Goal: Task Accomplishment & Management: Manage account settings

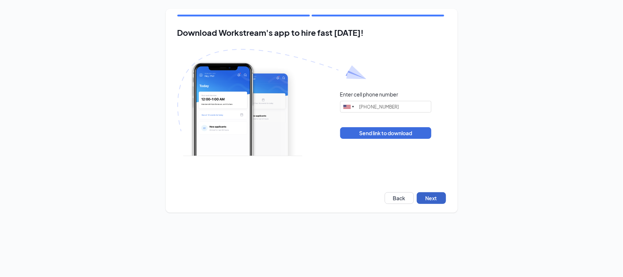
click at [426, 198] on button "Next" at bounding box center [431, 198] width 29 height 12
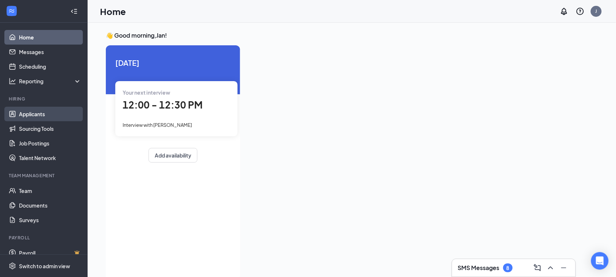
click at [44, 113] on link "Applicants" at bounding box center [50, 114] width 62 height 15
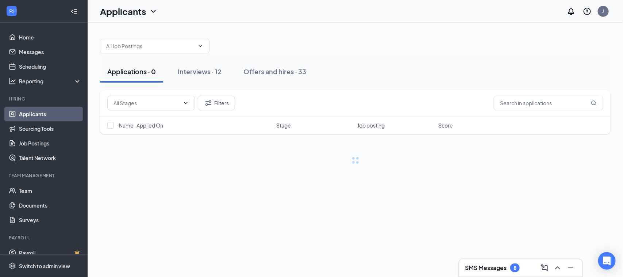
click at [498, 268] on h3 "SMS Messages" at bounding box center [486, 267] width 42 height 8
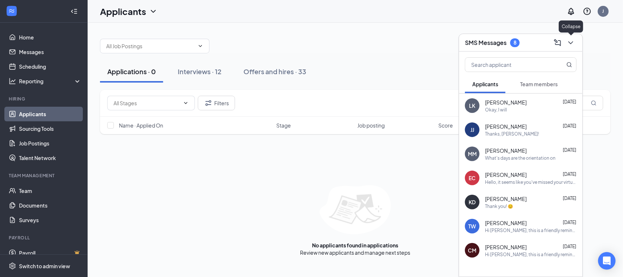
click at [575, 44] on icon "ChevronDown" at bounding box center [570, 42] width 9 height 9
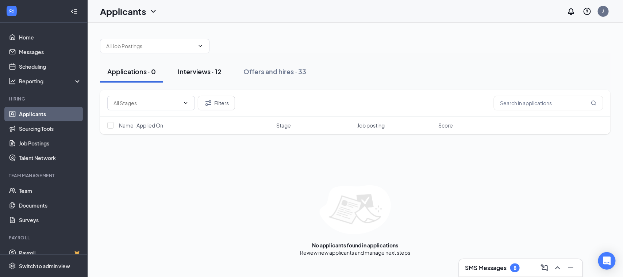
click at [208, 70] on div "Interviews · 12" at bounding box center [200, 71] width 44 height 9
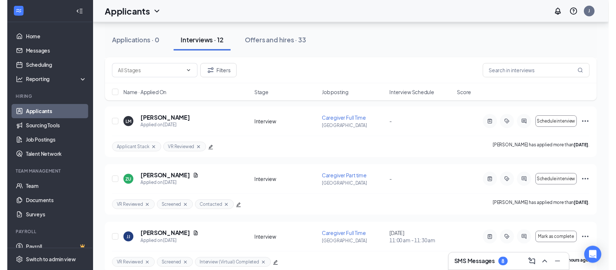
scroll to position [137, 0]
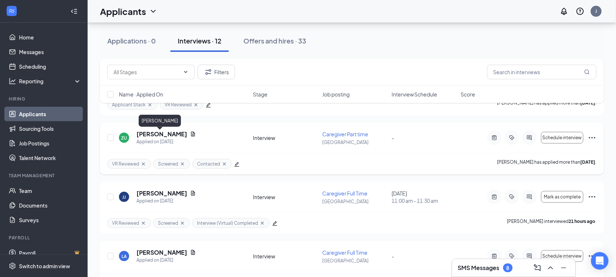
click at [161, 132] on h5 "Zachary Urbas" at bounding box center [161, 134] width 51 height 8
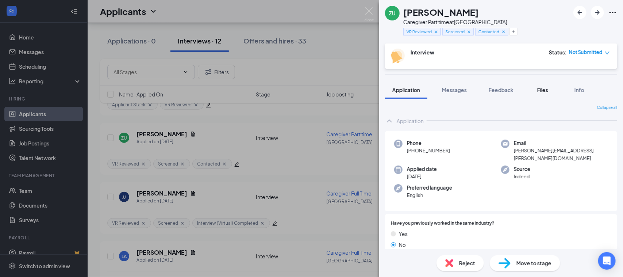
click at [539, 89] on span "Files" at bounding box center [542, 89] width 11 height 7
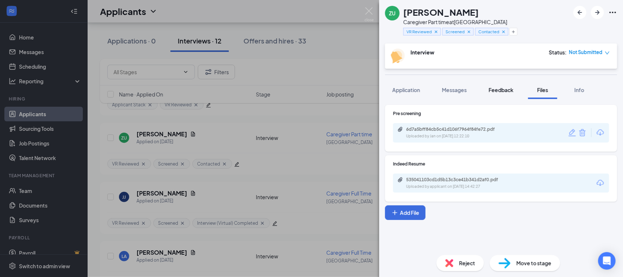
click at [505, 85] on button "Feedback" at bounding box center [500, 90] width 39 height 18
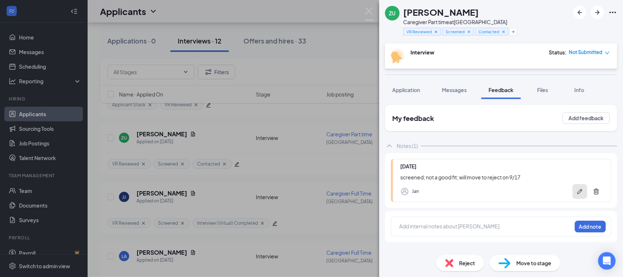
click at [578, 186] on button "button" at bounding box center [579, 191] width 15 height 15
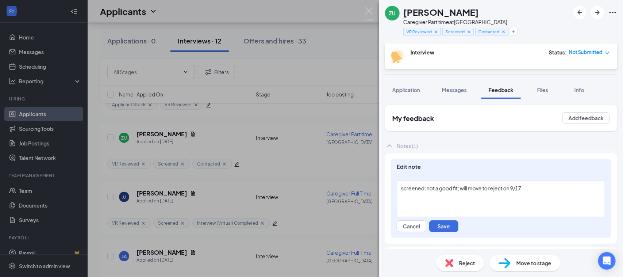
click at [544, 186] on div "screened; not a good fit; will move to reject on 9/17" at bounding box center [501, 188] width 200 height 8
click at [440, 227] on button "Save" at bounding box center [443, 226] width 29 height 12
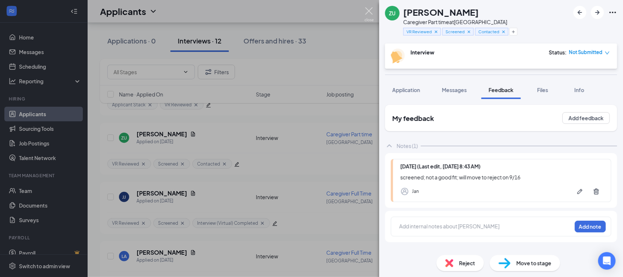
click at [369, 12] on img at bounding box center [368, 14] width 9 height 14
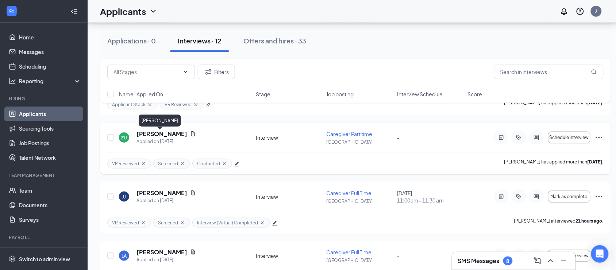
click at [158, 134] on h5 "Zachary Urbas" at bounding box center [161, 134] width 51 height 8
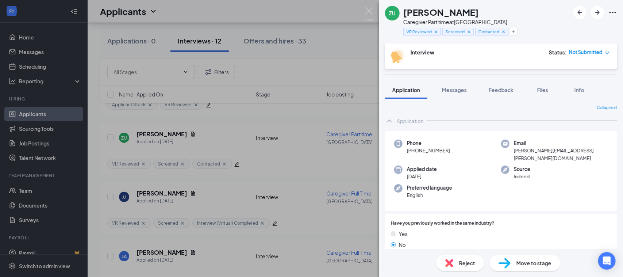
click at [472, 262] on span "Reject" at bounding box center [467, 263] width 16 height 8
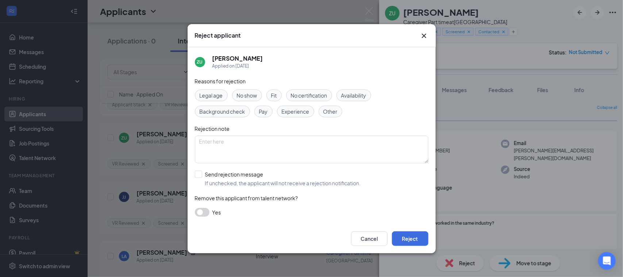
click at [335, 109] on span "Other" at bounding box center [330, 111] width 14 height 8
click at [203, 174] on input "Send rejection message If unchecked, the applicant will not receive a rejection…" at bounding box center [278, 178] width 166 height 16
checkbox input "true"
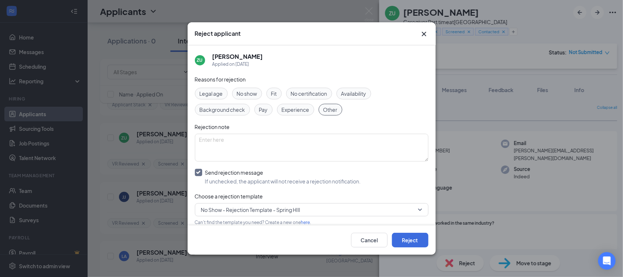
click at [252, 205] on span "No Show - Rejection Template - Spring HIll" at bounding box center [250, 209] width 99 height 11
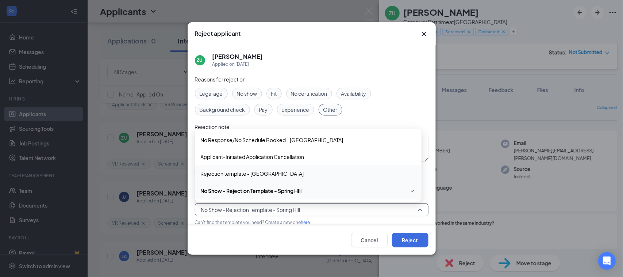
click at [228, 170] on span "Rejection template - Spring Hill" at bounding box center [252, 173] width 103 height 8
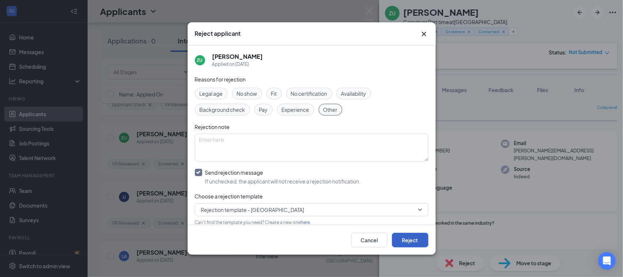
drag, startPoint x: 421, startPoint y: 243, endPoint x: 413, endPoint y: 238, distance: 8.9
click at [421, 243] on button "Reject" at bounding box center [410, 239] width 36 height 15
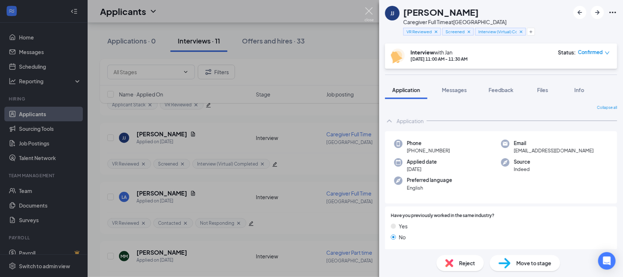
click at [371, 11] on img at bounding box center [368, 14] width 9 height 14
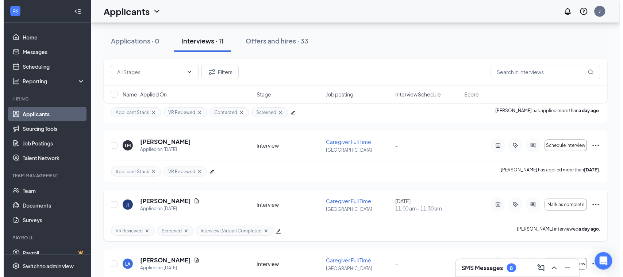
scroll to position [91, 0]
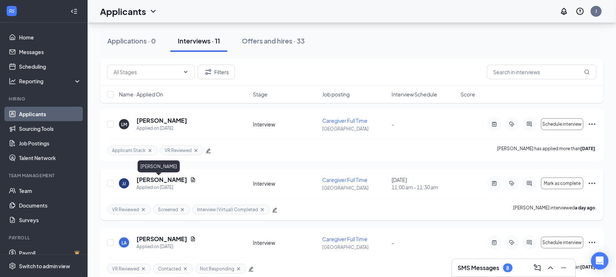
click at [153, 181] on h5 "[PERSON_NAME]" at bounding box center [161, 179] width 51 height 8
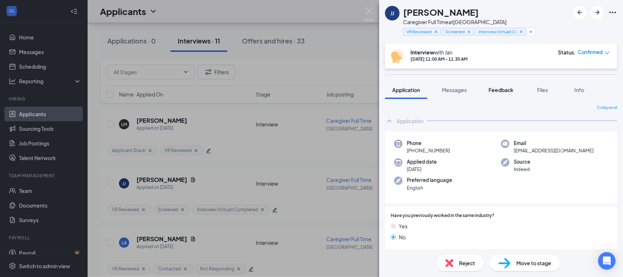
click at [512, 91] on span "Feedback" at bounding box center [501, 89] width 25 height 7
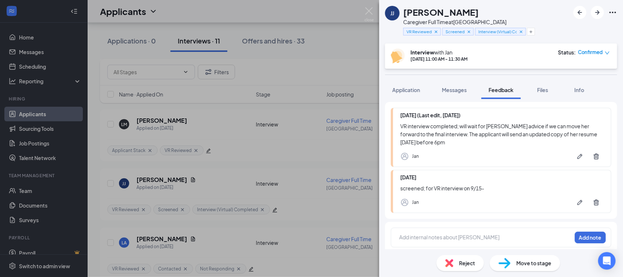
scroll to position [55, 0]
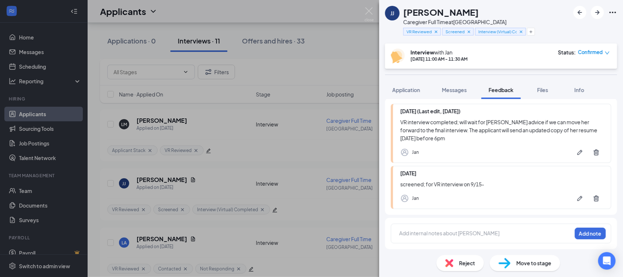
click at [409, 230] on div at bounding box center [486, 233] width 172 height 8
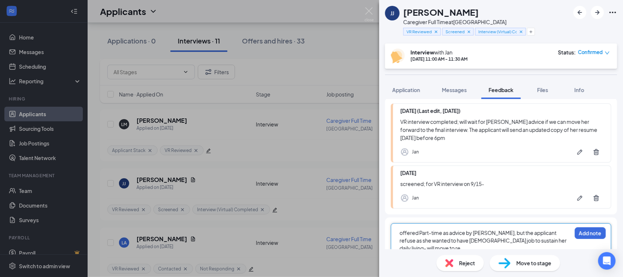
scroll to position [58, 0]
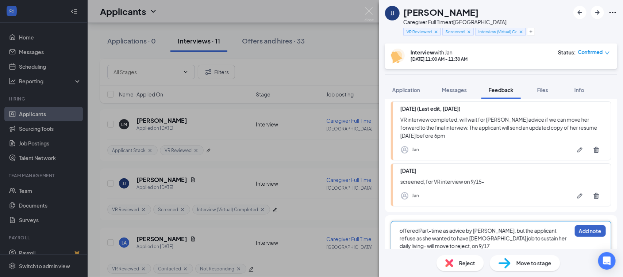
click at [578, 230] on button "Add note" at bounding box center [590, 231] width 31 height 12
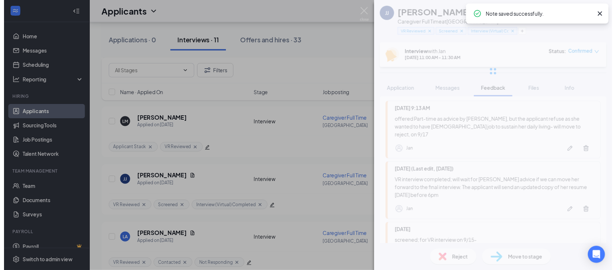
scroll to position [0, 0]
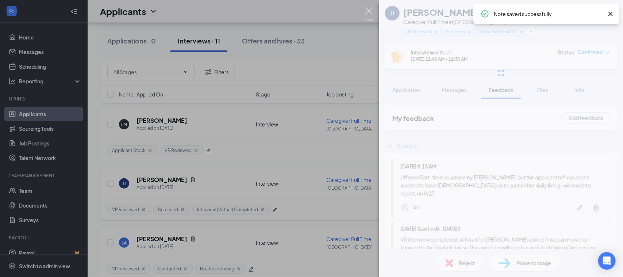
drag, startPoint x: 373, startPoint y: 15, endPoint x: 232, endPoint y: 207, distance: 238.6
click at [373, 15] on img at bounding box center [368, 14] width 9 height 14
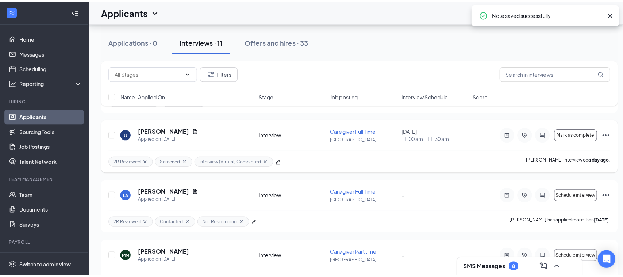
scroll to position [182, 0]
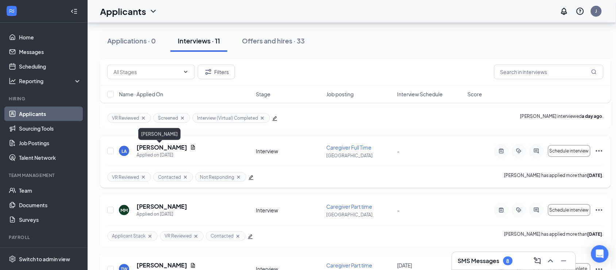
click at [156, 148] on h5 "Linda Alascia" at bounding box center [161, 147] width 51 height 8
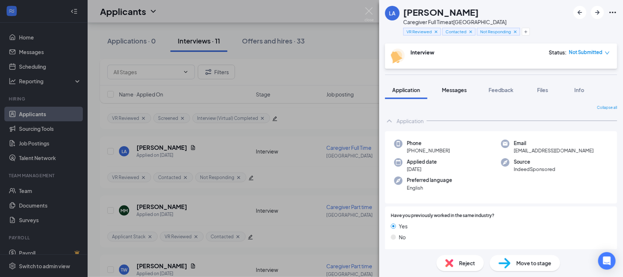
click at [466, 93] on div "Messages" at bounding box center [454, 89] width 25 height 7
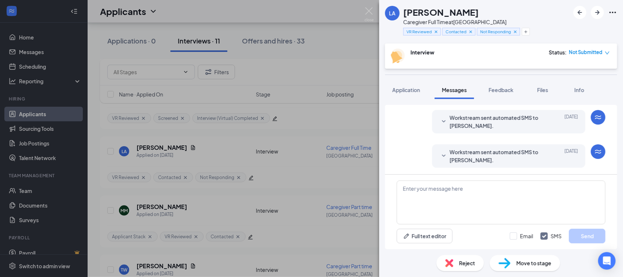
scroll to position [110, 0]
click at [439, 151] on icon "SmallChevronDown" at bounding box center [443, 155] width 9 height 9
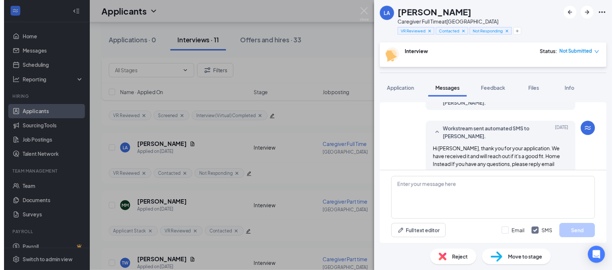
scroll to position [146, 0]
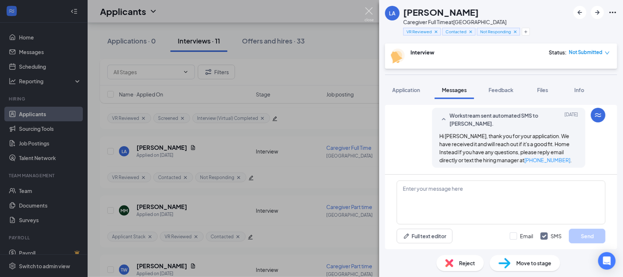
click at [370, 8] on img at bounding box center [368, 14] width 9 height 14
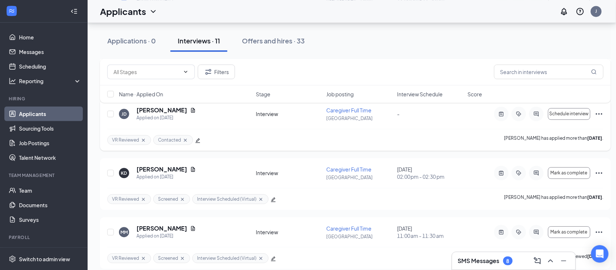
scroll to position [466, 0]
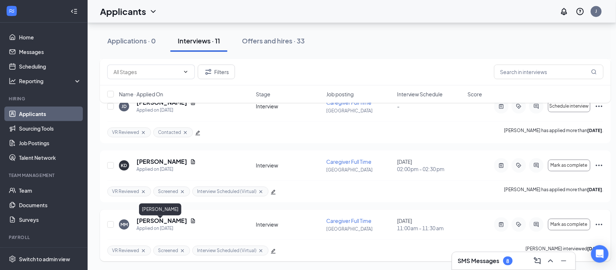
click at [151, 217] on h5 "[PERSON_NAME]" at bounding box center [161, 221] width 51 height 8
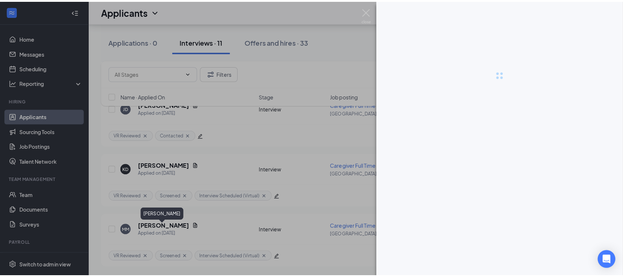
scroll to position [460, 0]
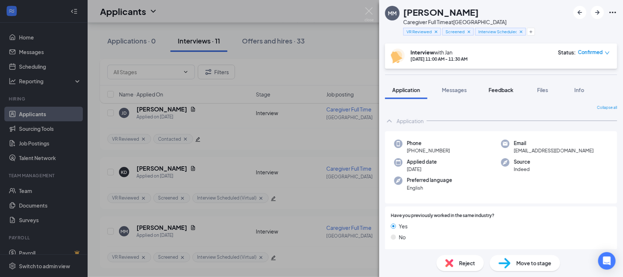
click at [515, 91] on button "Feedback" at bounding box center [500, 90] width 39 height 18
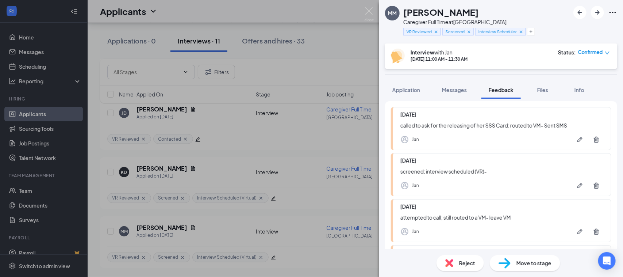
scroll to position [132, 0]
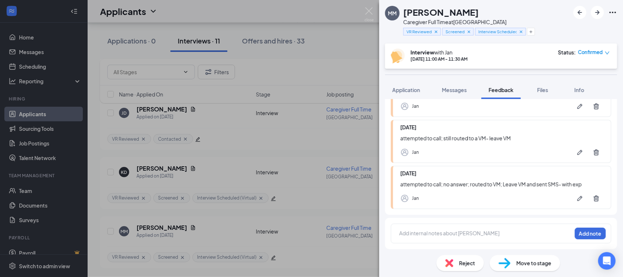
click at [420, 229] on div at bounding box center [486, 233] width 172 height 8
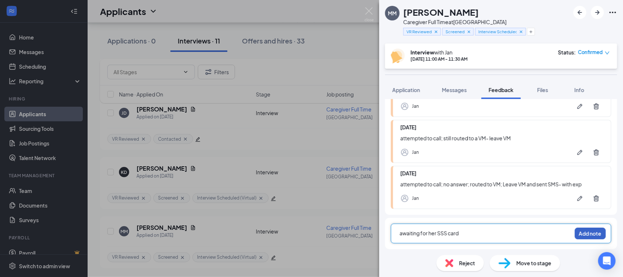
click at [585, 230] on button "Add note" at bounding box center [590, 233] width 31 height 12
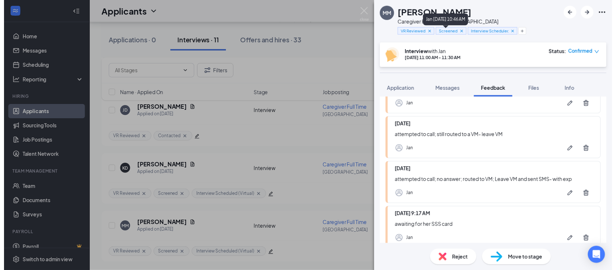
scroll to position [0, 0]
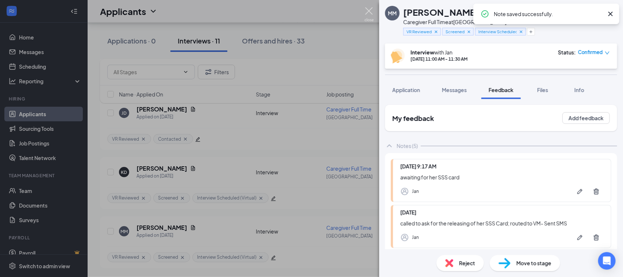
click at [368, 13] on img at bounding box center [368, 14] width 9 height 14
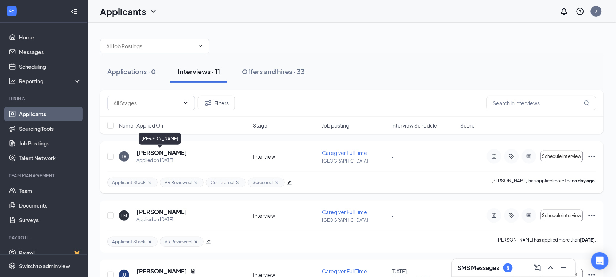
click at [162, 154] on h5 "[PERSON_NAME]" at bounding box center [161, 152] width 51 height 8
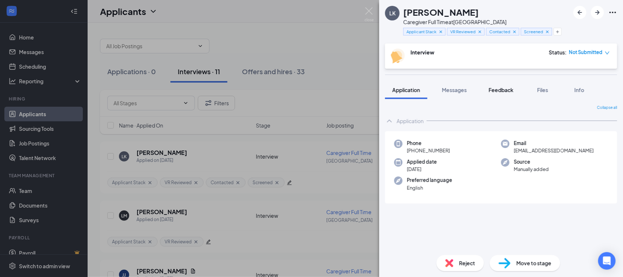
click at [505, 89] on span "Feedback" at bounding box center [501, 89] width 25 height 7
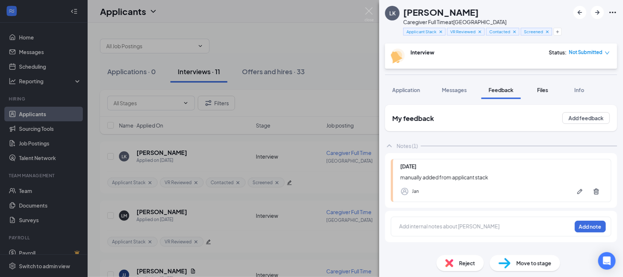
click at [541, 88] on span "Files" at bounding box center [542, 89] width 11 height 7
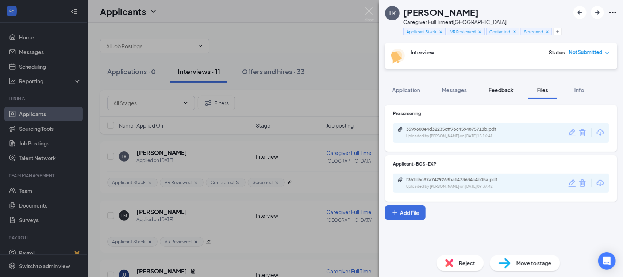
click at [508, 87] on span "Feedback" at bounding box center [501, 89] width 25 height 7
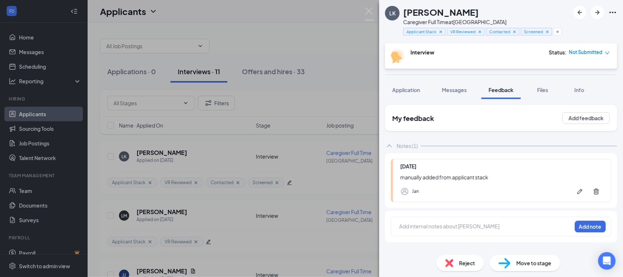
click at [418, 224] on div at bounding box center [486, 226] width 172 height 8
drag, startPoint x: 592, startPoint y: 229, endPoint x: 476, endPoint y: 238, distance: 116.4
click at [477, 239] on div "screened done, doesnt meet the PS requirements, with speeding ticket. Will move…" at bounding box center [501, 229] width 220 height 26
click at [474, 234] on div "screened done, doesnt meet the PS requirements, with speeding ticket. Will move…" at bounding box center [486, 229] width 172 height 15
click at [582, 225] on button "Add note" at bounding box center [590, 226] width 31 height 12
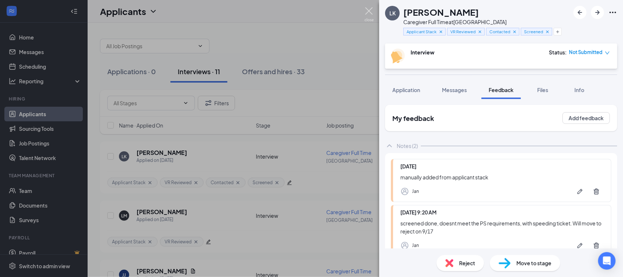
click at [370, 11] on img at bounding box center [368, 14] width 9 height 14
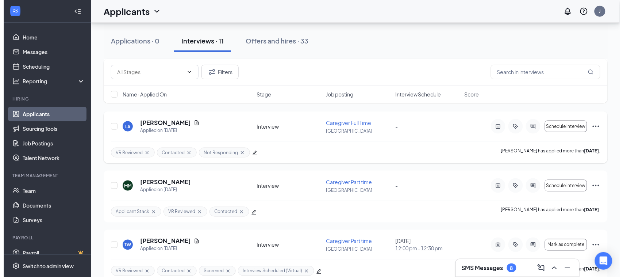
scroll to position [228, 0]
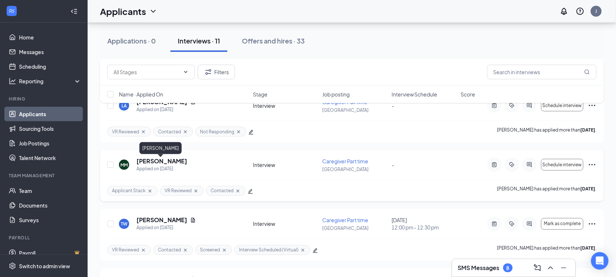
click at [169, 163] on h5 "Mary McCarthy" at bounding box center [161, 161] width 51 height 8
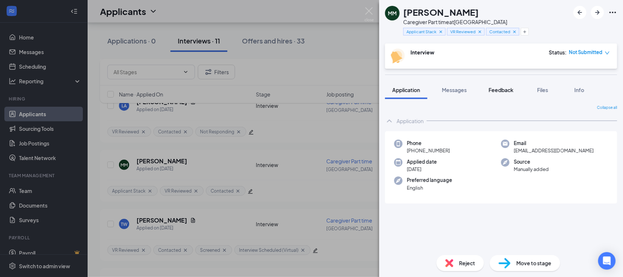
click at [499, 92] on span "Feedback" at bounding box center [501, 89] width 25 height 7
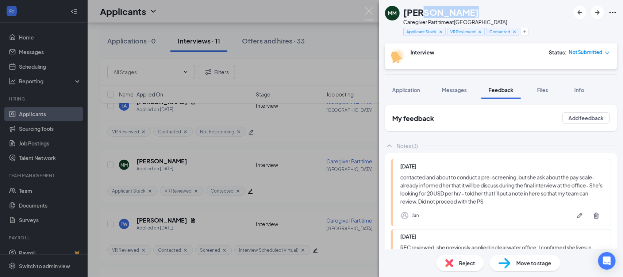
drag, startPoint x: 469, startPoint y: 10, endPoint x: 424, endPoint y: 7, distance: 45.0
click at [424, 7] on div "Mary McCarthy" at bounding box center [461, 12] width 116 height 12
copy h1 "McCarthy"
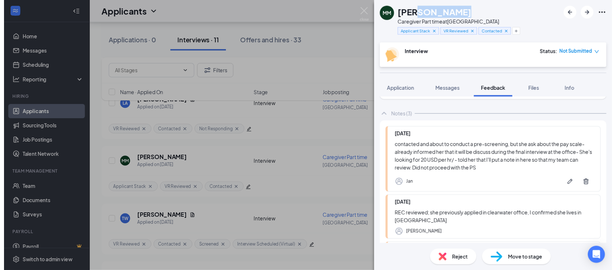
scroll to position [91, 0]
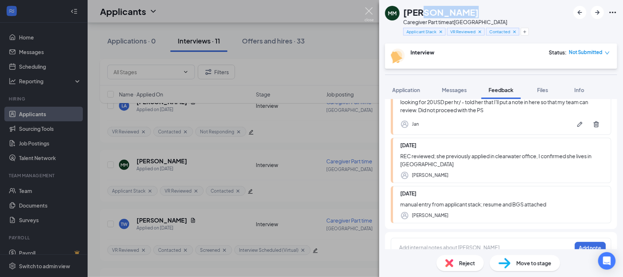
click at [370, 11] on img at bounding box center [368, 14] width 9 height 14
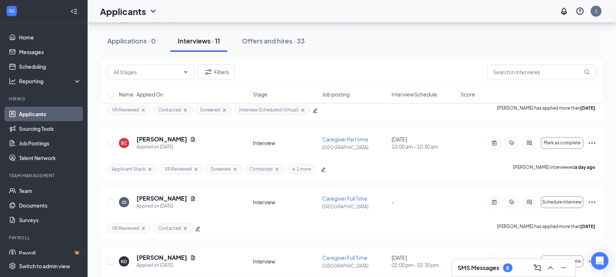
scroll to position [365, 0]
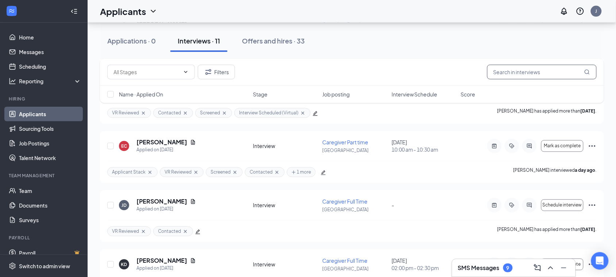
click at [524, 74] on input "text" at bounding box center [541, 72] width 109 height 15
paste input "Gordenea"
click at [217, 73] on button "Filters" at bounding box center [216, 72] width 37 height 15
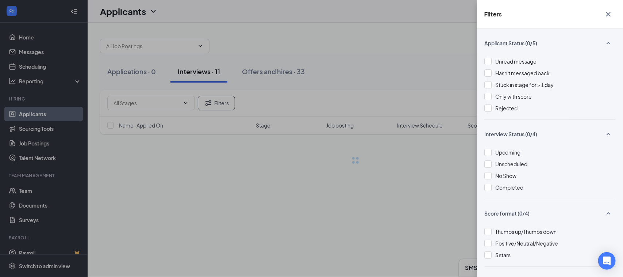
click at [483, 104] on div "Applicant Status (0/5) Unread message Hasn't messaged back Stuck in stage for >…" at bounding box center [550, 153] width 146 height 248
click at [489, 110] on div at bounding box center [487, 107] width 7 height 7
click at [412, 168] on div "Filters Applicant Status (1/5) Unread message Hasn't messaged back Stuck in sta…" at bounding box center [311, 138] width 623 height 277
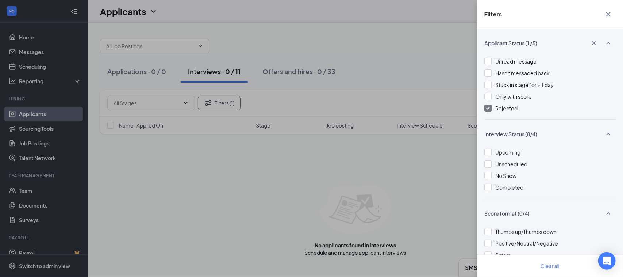
click at [412, 167] on div "Filters Applicant Status (1/5) Unread message Hasn't messaged back Stuck in sta…" at bounding box center [311, 138] width 623 height 277
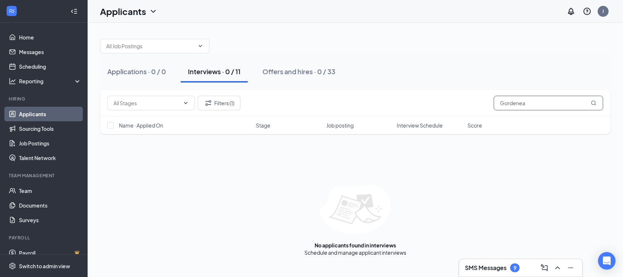
click at [508, 105] on input "Gordenea" at bounding box center [548, 103] width 109 height 15
click at [595, 103] on icon "MagnifyingGlass" at bounding box center [594, 103] width 6 height 6
click at [593, 103] on icon "MagnifyingGlass" at bounding box center [594, 103] width 6 height 6
click at [514, 201] on div "No applicants found in interviews Schedule and manage applicant interviews" at bounding box center [355, 220] width 510 height 71
click at [218, 100] on button "Filters (1)" at bounding box center [219, 103] width 43 height 15
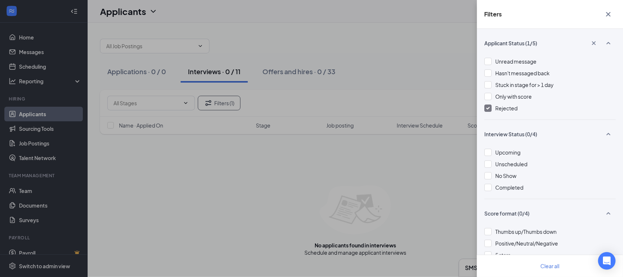
click at [487, 110] on div at bounding box center [487, 107] width 7 height 7
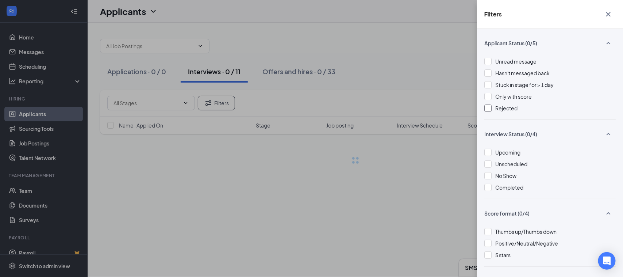
click at [487, 106] on div at bounding box center [487, 107] width 7 height 7
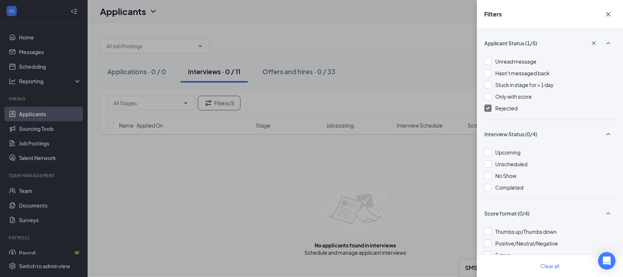
click at [427, 175] on div "Filters Applicant Status (1/5) Unread message Hasn't messaged back Stuck in sta…" at bounding box center [311, 138] width 623 height 277
click at [438, 52] on div "Filters Applicant Status (1/5) Unread message Hasn't messaged back Stuck in sta…" at bounding box center [311, 138] width 623 height 277
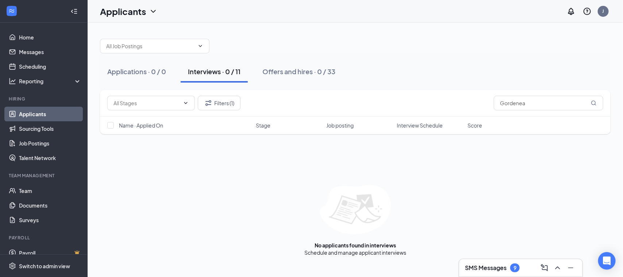
click at [477, 265] on h3 "SMS Messages" at bounding box center [486, 267] width 42 height 8
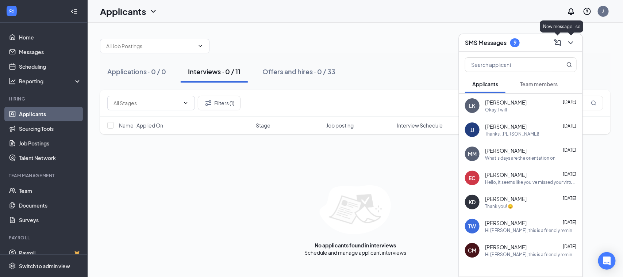
click at [570, 40] on icon "ChevronDown" at bounding box center [570, 42] width 9 height 9
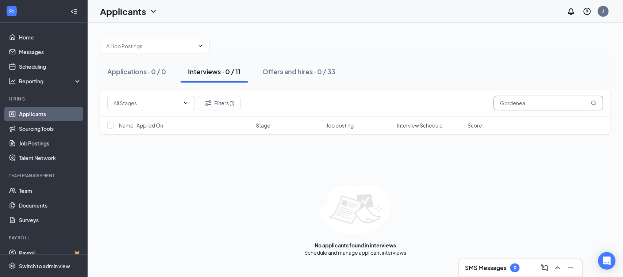
drag, startPoint x: 533, startPoint y: 104, endPoint x: 351, endPoint y: 93, distance: 182.4
click at [348, 95] on div "Filters (1) Gordenea" at bounding box center [355, 103] width 510 height 27
type input "o"
type input "collins"
click at [39, 143] on link "Job Postings" at bounding box center [50, 143] width 62 height 15
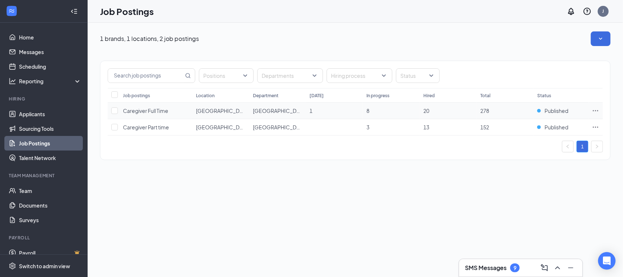
click at [162, 112] on span "Caregiver Full Time" at bounding box center [145, 110] width 45 height 7
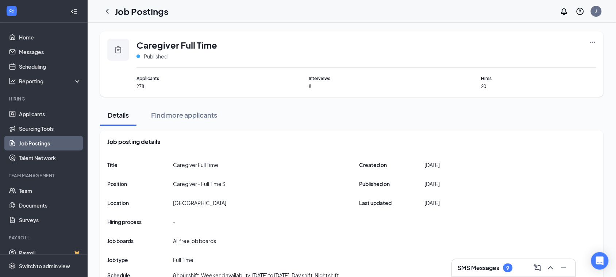
click at [119, 49] on icon "Clipboard" at bounding box center [118, 49] width 9 height 9
click at [598, 41] on div "Caregiver Full Time Published Applicants 278 Interviews 8 Hires 20" at bounding box center [352, 63] width 504 height 65
click at [153, 53] on span "Published" at bounding box center [156, 56] width 24 height 7
click at [597, 10] on div "J" at bounding box center [596, 11] width 2 height 6
click at [598, 13] on div "J" at bounding box center [596, 11] width 11 height 11
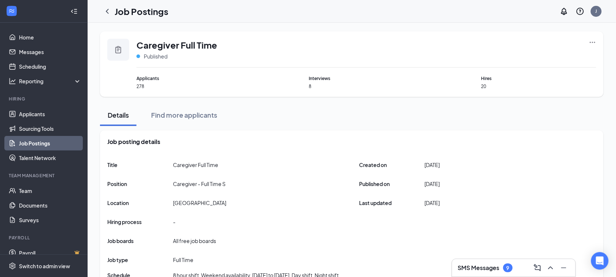
click at [476, 55] on div "Caregiver Full Time Published" at bounding box center [366, 53] width 460 height 29
click at [589, 39] on icon "Ellipses" at bounding box center [592, 42] width 7 height 7
click at [165, 49] on span "Caregiver Full Time" at bounding box center [176, 45] width 81 height 12
click at [114, 49] on icon "Clipboard" at bounding box center [118, 49] width 9 height 9
click at [119, 48] on icon "Clipboard" at bounding box center [118, 49] width 9 height 9
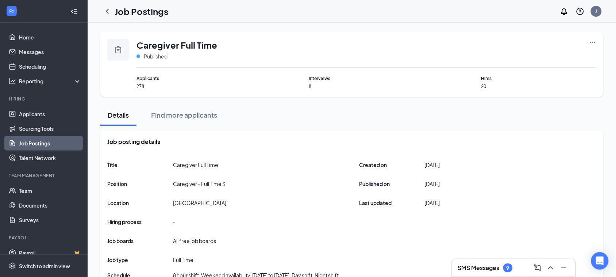
click at [208, 48] on span "Caregiver Full Time" at bounding box center [176, 45] width 81 height 12
click at [597, 39] on div "Caregiver Full Time Published Applicants 278 Interviews 8 Hires 20" at bounding box center [352, 63] width 504 height 65
click at [594, 41] on icon "Ellipses" at bounding box center [592, 42] width 7 height 7
click at [297, 136] on div "Job posting details Title Caregiver Full Time Position Caregiver - Full Time S …" at bounding box center [352, 211] width 504 height 163
click at [184, 42] on span "Caregiver Full Time" at bounding box center [176, 45] width 81 height 12
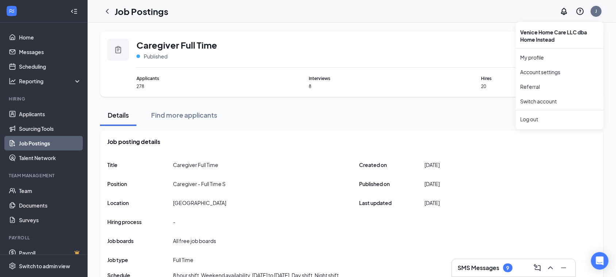
click at [597, 13] on div "J" at bounding box center [596, 11] width 2 height 6
click at [592, 39] on icon "Ellipses" at bounding box center [592, 42] width 7 height 7
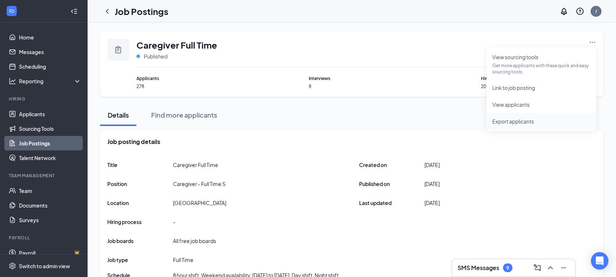
click at [528, 119] on span "Export applicants" at bounding box center [514, 121] width 42 height 7
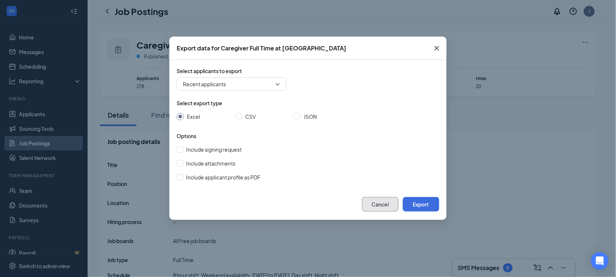
click at [384, 205] on button "Cancel" at bounding box center [380, 204] width 36 height 15
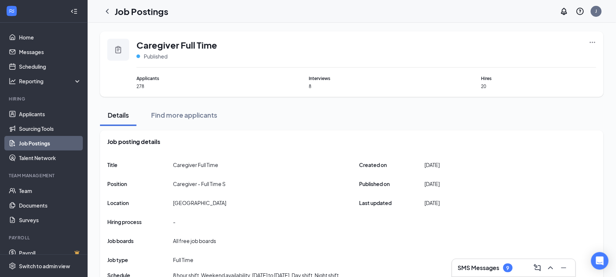
click at [178, 48] on span "Caregiver Full Time" at bounding box center [176, 45] width 81 height 12
click at [123, 51] on div at bounding box center [118, 50] width 22 height 22
click at [147, 78] on span "Applicants" at bounding box center [193, 78] width 115 height 7
click at [183, 116] on div "Find more applicants" at bounding box center [184, 114] width 66 height 9
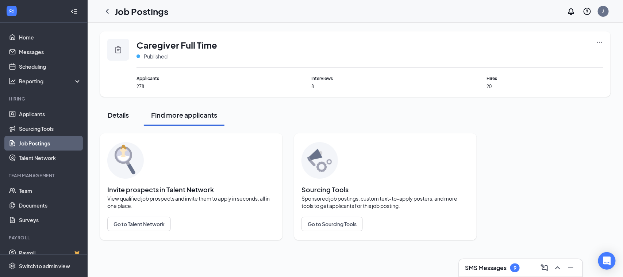
click at [121, 112] on div "Details" at bounding box center [118, 114] width 22 height 9
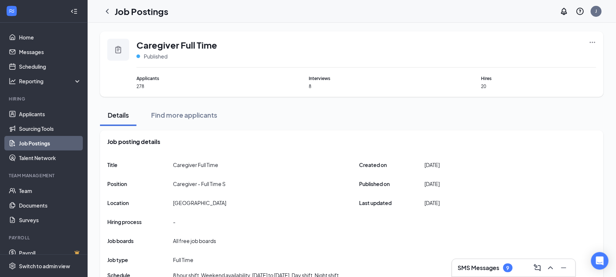
click at [143, 51] on div "Caregiver Full Time Published" at bounding box center [176, 49] width 81 height 21
click at [117, 46] on icon "Clipboard" at bounding box center [118, 49] width 9 height 9
click at [108, 13] on icon "ChevronLeft" at bounding box center [107, 11] width 9 height 9
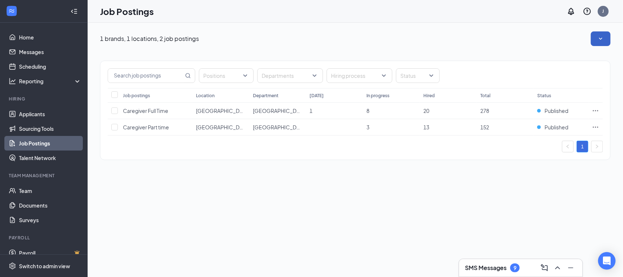
click at [599, 35] on icon "SmallChevronDown" at bounding box center [600, 38] width 7 height 7
click at [498, 185] on div "1 brands, 1 locations, 2 job postings Positions Departments Hiring process Stat…" at bounding box center [355, 150] width 535 height 254
click at [443, 42] on div "1 brands, 1 locations, 2 job postings" at bounding box center [355, 38] width 510 height 15
click at [598, 113] on icon "Ellipses" at bounding box center [595, 110] width 7 height 7
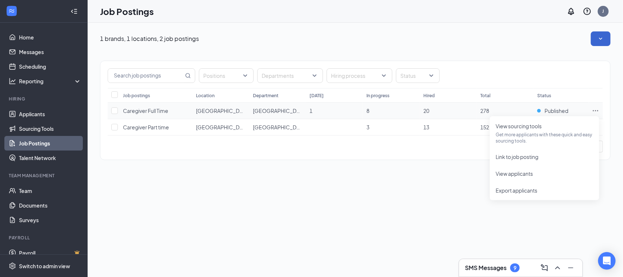
click at [592, 108] on icon "Ellipses" at bounding box center [595, 110] width 7 height 7
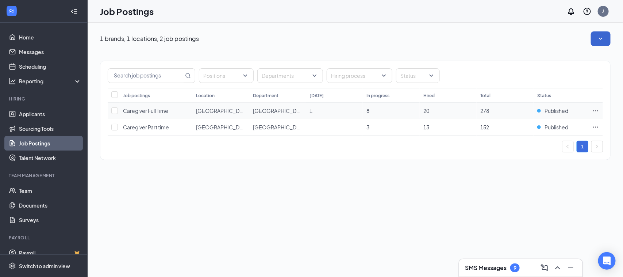
click at [588, 108] on td at bounding box center [595, 111] width 15 height 16
click at [597, 108] on icon "Ellipses" at bounding box center [595, 110] width 7 height 7
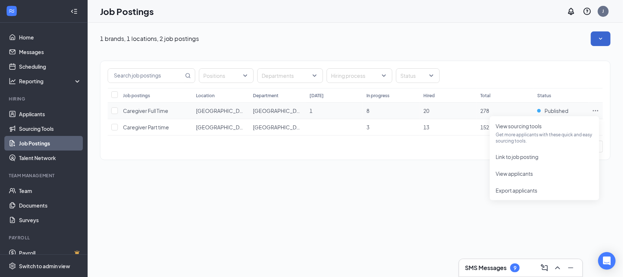
click at [146, 113] on span "Caregiver Full Time" at bounding box center [145, 110] width 45 height 7
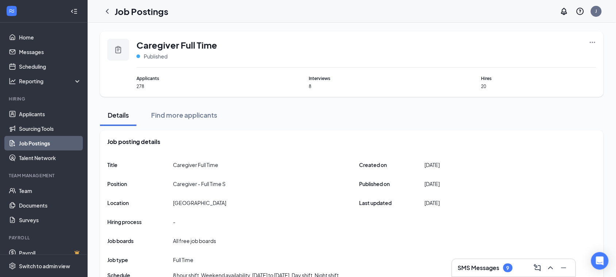
click at [120, 52] on icon "Clipboard" at bounding box center [118, 49] width 9 height 9
click at [151, 45] on span "Caregiver Full Time" at bounding box center [176, 45] width 81 height 12
click at [141, 76] on span "Applicants" at bounding box center [193, 78] width 115 height 7
click at [168, 108] on button "Find more applicants" at bounding box center [184, 115] width 81 height 22
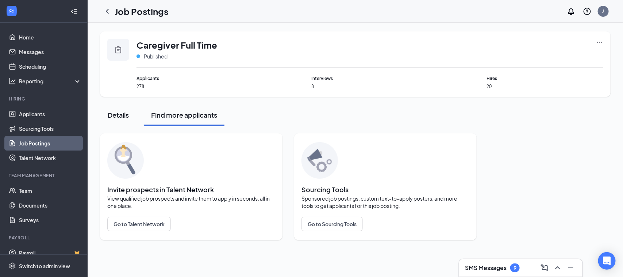
click at [123, 120] on button "Details" at bounding box center [118, 115] width 36 height 22
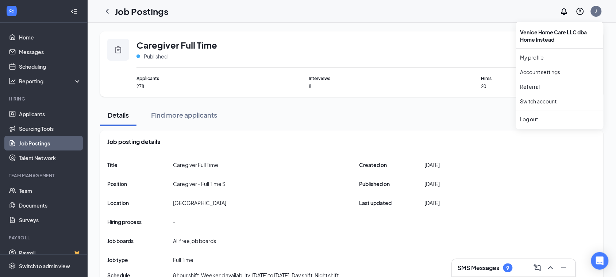
click at [499, 54] on div "Caregiver Full Time Published" at bounding box center [366, 53] width 460 height 29
click at [591, 40] on icon "Ellipses" at bounding box center [592, 42] width 7 height 7
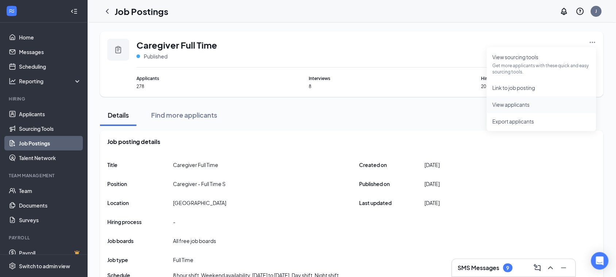
click at [516, 107] on span "View applicants" at bounding box center [542, 104] width 98 height 8
click at [115, 47] on icon "Clipboard" at bounding box center [118, 49] width 9 height 9
click at [473, 273] on div "SMS Messages 9" at bounding box center [514, 268] width 112 height 12
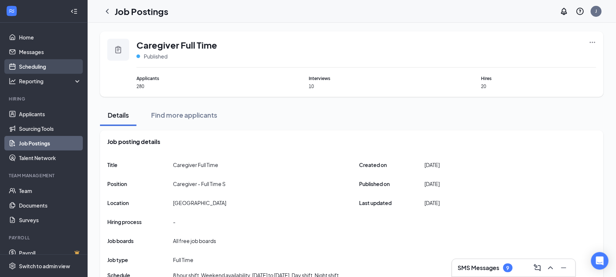
click at [38, 61] on link "Scheduling" at bounding box center [50, 66] width 62 height 15
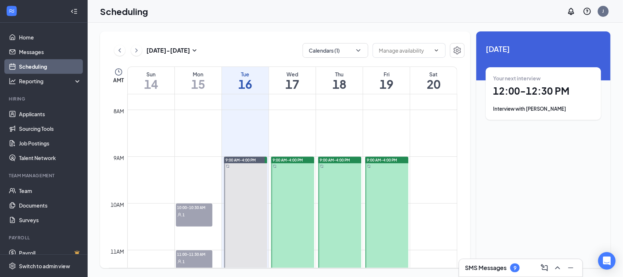
scroll to position [541, 0]
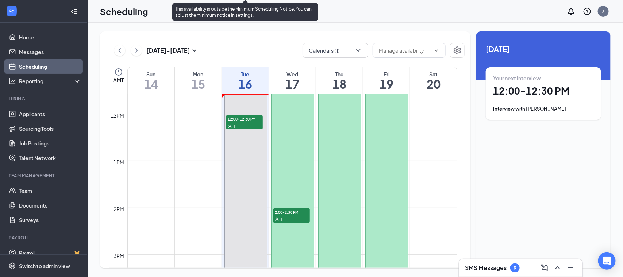
click at [245, 117] on span "12:00-12:30 PM" at bounding box center [244, 118] width 36 height 7
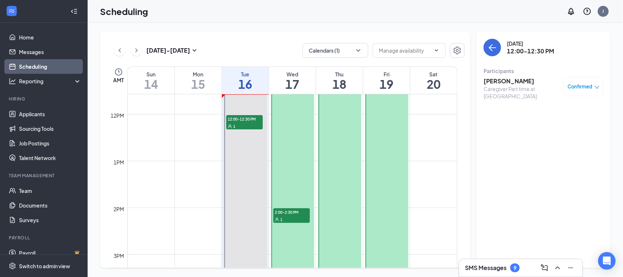
click at [513, 80] on h3 "[PERSON_NAME]" at bounding box center [521, 81] width 77 height 8
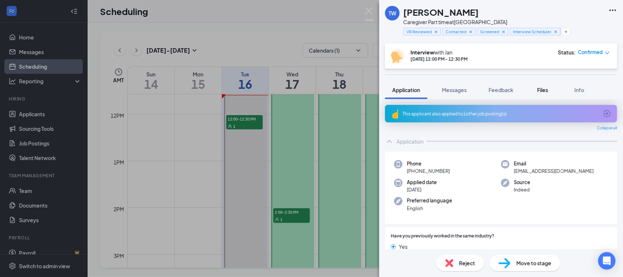
click at [547, 92] on span "Files" at bounding box center [542, 89] width 11 height 7
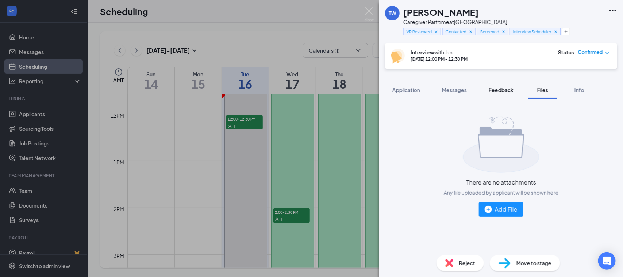
click at [492, 88] on span "Feedback" at bounding box center [501, 89] width 25 height 7
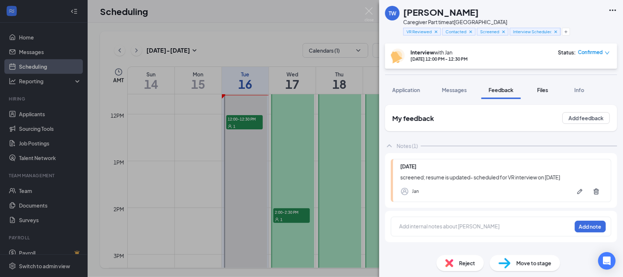
click at [538, 86] on span "Files" at bounding box center [542, 89] width 11 height 7
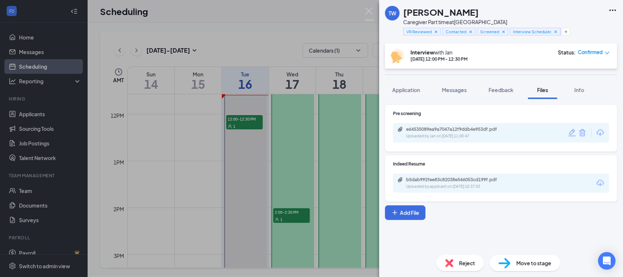
click at [434, 135] on div "Uploaded by Jan on Sep 11, 2025 at 11:00:47" at bounding box center [460, 136] width 109 height 6
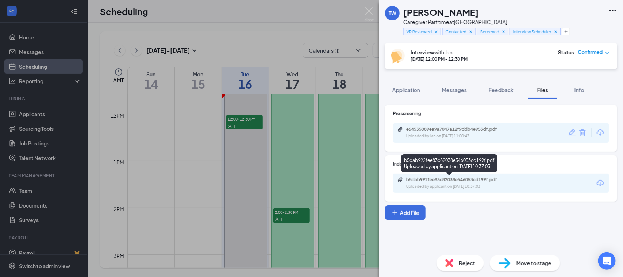
click at [423, 178] on div "b5dab992fee83c82038e546053cd199f.pdf" at bounding box center [457, 180] width 102 height 6
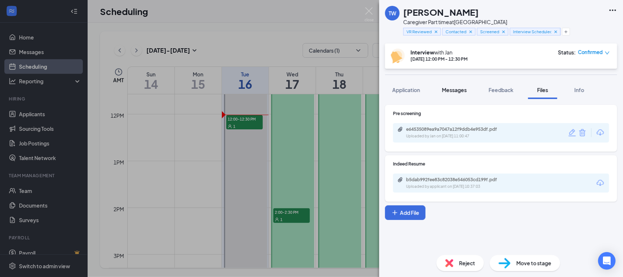
click at [453, 88] on span "Messages" at bounding box center [454, 89] width 25 height 7
click at [460, 90] on span "Messages" at bounding box center [454, 89] width 25 height 7
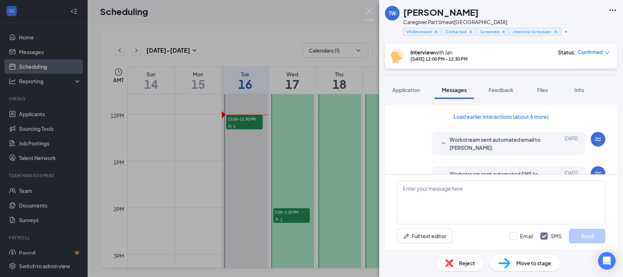
scroll to position [230, 0]
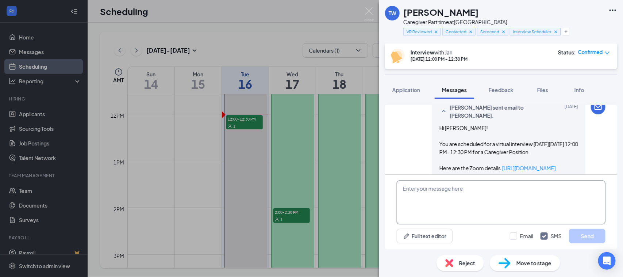
click at [440, 189] on textarea at bounding box center [501, 202] width 209 height 44
click at [440, 189] on textarea "To enrich screen reader interactions, please activate Accessibility in Grammarl…" at bounding box center [501, 202] width 209 height 44
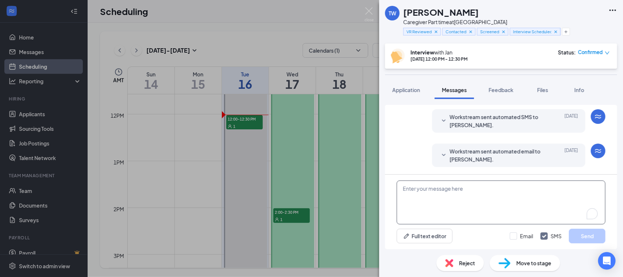
click at [440, 189] on textarea "To enrich screen reader interactions, please activate Accessibility in Grammarl…" at bounding box center [501, 202] width 209 height 44
type textarea "Hi Tricia,"
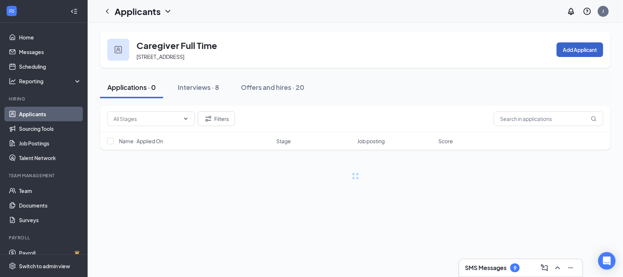
click at [581, 52] on button "Add Applicant" at bounding box center [579, 49] width 47 height 15
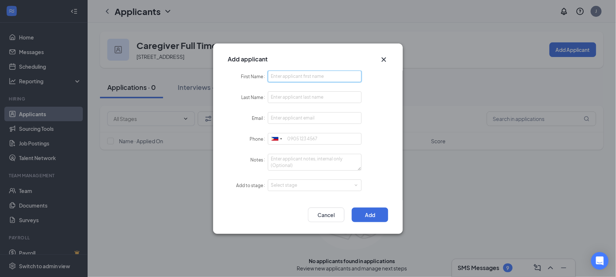
paste input "Gordenea"
type input "Gordenea"
paste input "Collins"
type input "Collins"
paste input "gordenea5890@gmail.com"
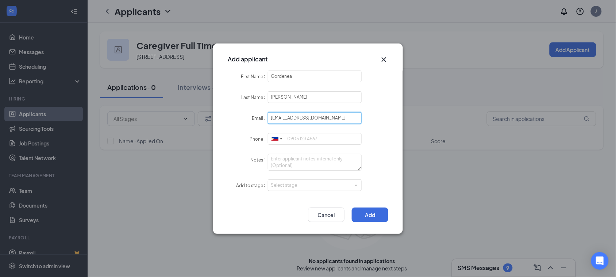
type input "gordenea5890@gmail.com"
drag, startPoint x: 288, startPoint y: 139, endPoint x: 280, endPoint y: 139, distance: 8.0
click at [280, 139] on div at bounding box center [281, 139] width 2 height 12
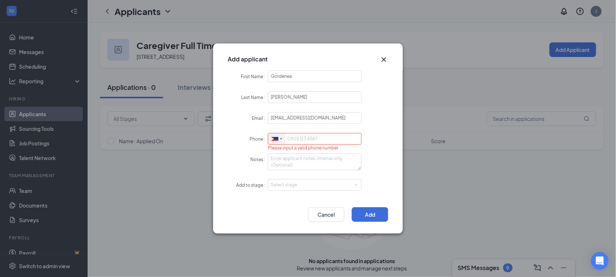
click at [280, 139] on div at bounding box center [281, 139] width 2 height 12
click at [276, 140] on div at bounding box center [274, 139] width 7 height 4
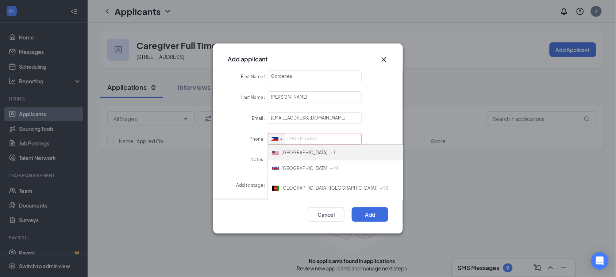
click at [304, 150] on span "United States" at bounding box center [304, 152] width 46 height 5
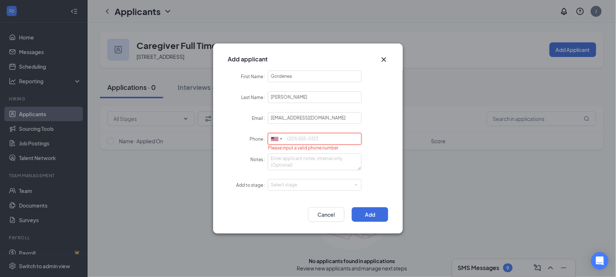
paste input "8168055544"
type input "8168055544"
click at [291, 161] on textarea "Notes" at bounding box center [315, 161] width 94 height 17
type textarea "manually added from applicant stack"
click at [283, 190] on div "Select stage" at bounding box center [315, 184] width 88 height 11
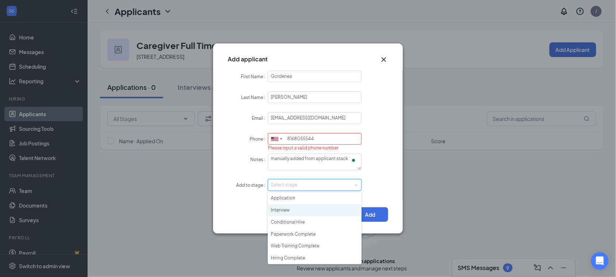
click at [287, 209] on li "Interview" at bounding box center [315, 210] width 94 height 12
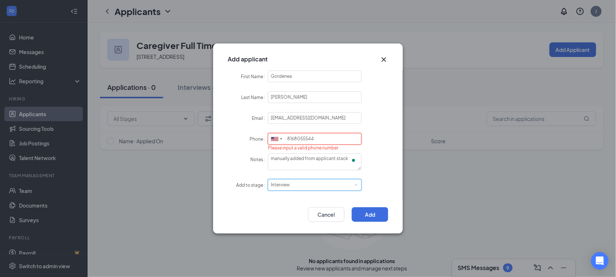
click at [293, 136] on input "8168055544" at bounding box center [315, 139] width 94 height 12
type input "8168055544"
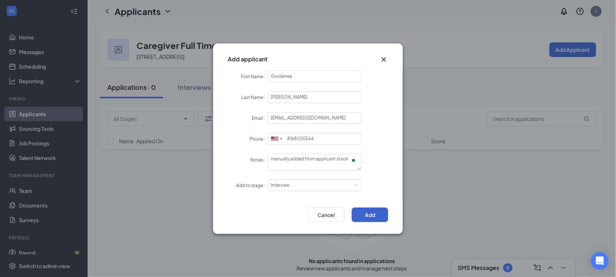
click at [358, 214] on button "Add" at bounding box center [370, 214] width 36 height 15
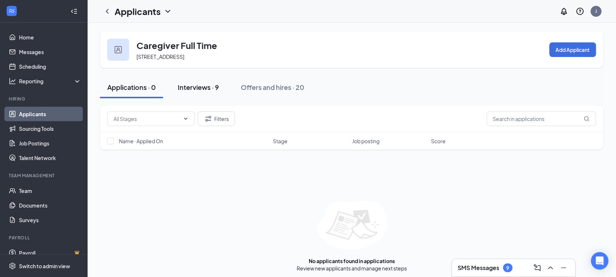
click at [212, 88] on div "Interviews · 9" at bounding box center [198, 86] width 41 height 9
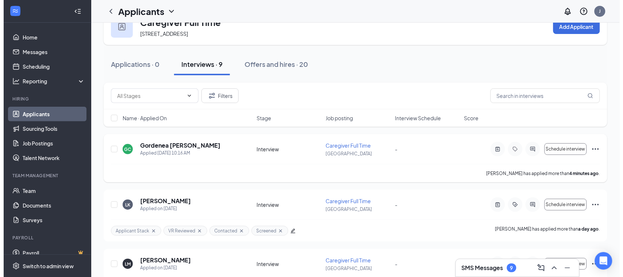
scroll to position [46, 0]
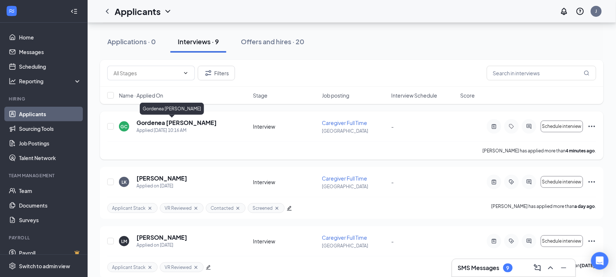
click at [164, 120] on h5 "Gordenea Collins" at bounding box center [176, 123] width 80 height 8
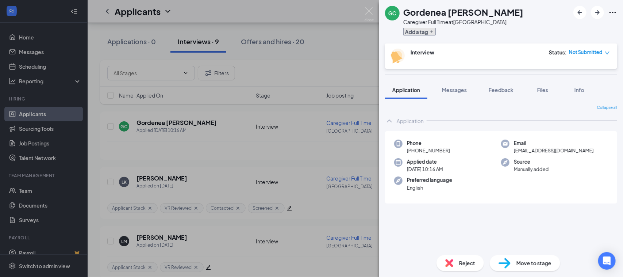
click at [432, 30] on icon "Plus" at bounding box center [431, 32] width 4 height 4
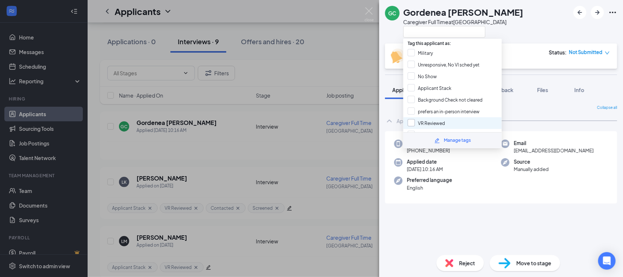
click at [415, 119] on input "VR Reviewed" at bounding box center [426, 123] width 37 height 8
checkbox input "true"
click at [425, 86] on input "Applicant Stack" at bounding box center [430, 88] width 44 height 8
checkbox input "true"
click at [526, 22] on div "GC Gordenea Collins Caregiver Full Time at Spring Hill" at bounding box center [501, 21] width 244 height 43
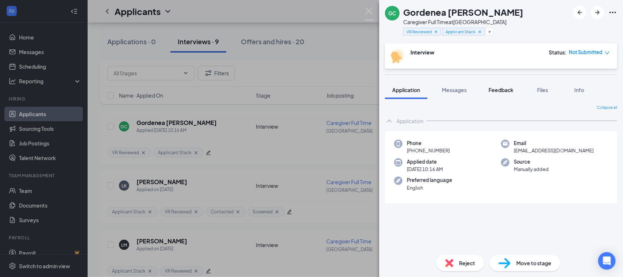
click at [509, 88] on span "Feedback" at bounding box center [501, 89] width 25 height 7
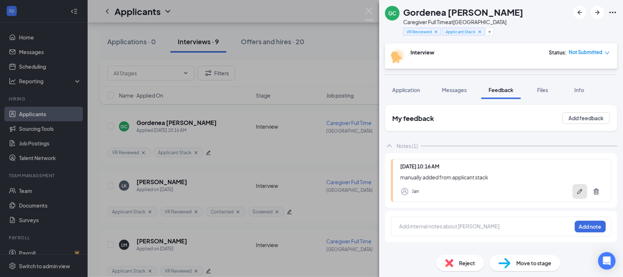
click at [579, 188] on icon "Pen" at bounding box center [579, 191] width 7 height 7
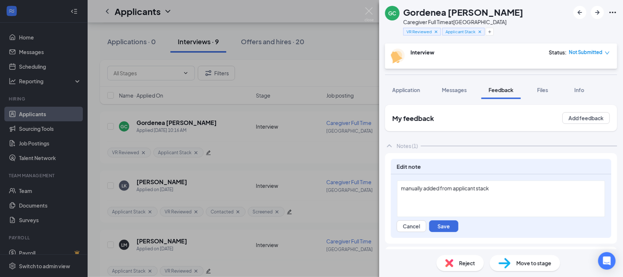
click at [505, 179] on div "manually added from applicant stack Cancel Save" at bounding box center [501, 205] width 220 height 63
click at [491, 185] on div "manually added from applicant stack" at bounding box center [501, 188] width 200 height 8
click at [412, 225] on button "Cancel" at bounding box center [412, 226] width 30 height 12
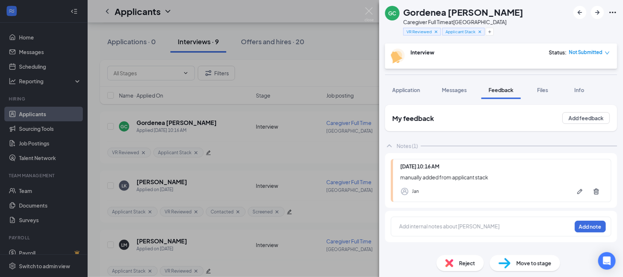
click at [413, 227] on div at bounding box center [486, 226] width 172 height 8
click at [541, 90] on span "Files" at bounding box center [542, 89] width 11 height 7
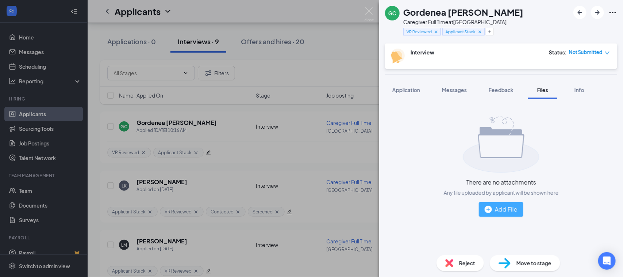
click at [512, 212] on div "Add File" at bounding box center [501, 208] width 33 height 9
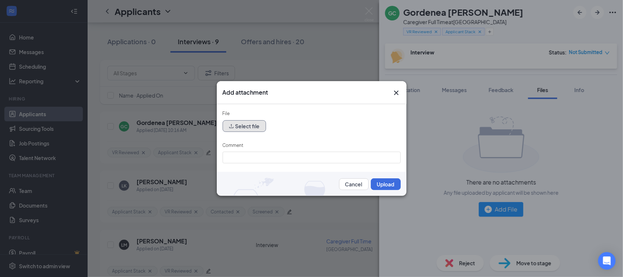
click at [246, 124] on button "Select file" at bounding box center [244, 126] width 43 height 12
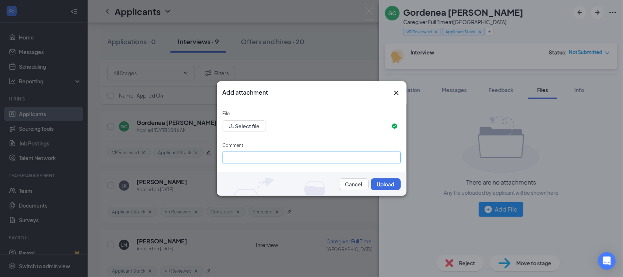
click at [252, 155] on input "Comment" at bounding box center [312, 157] width 178 height 12
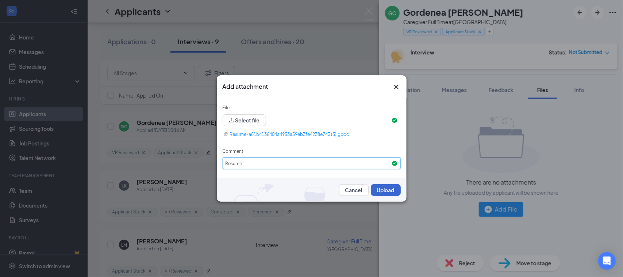
type input "Resume"
click at [387, 190] on button "Upload" at bounding box center [386, 190] width 30 height 12
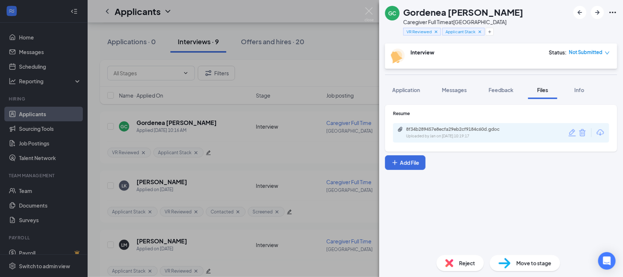
click at [473, 131] on div "8f34b289457e8ecfa29eb2cf9184c60d.gdoc" at bounding box center [457, 129] width 102 height 6
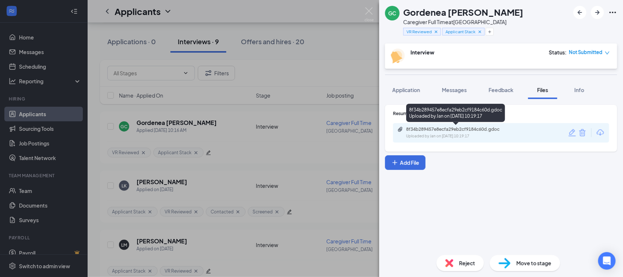
click at [446, 134] on div "Uploaded by Jan on Sep 16, 2025 at 10:19:17" at bounding box center [460, 136] width 109 height 6
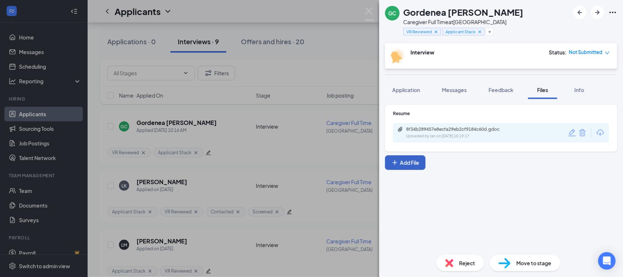
click at [412, 162] on button "Add File" at bounding box center [405, 162] width 40 height 15
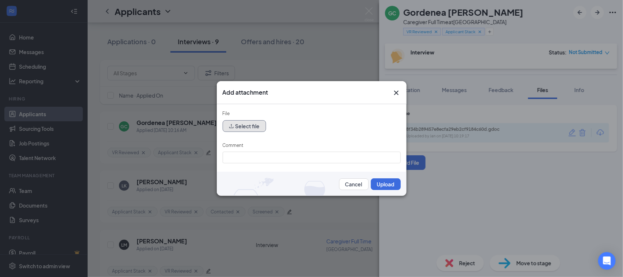
click at [238, 123] on button "Select file" at bounding box center [244, 126] width 43 height 12
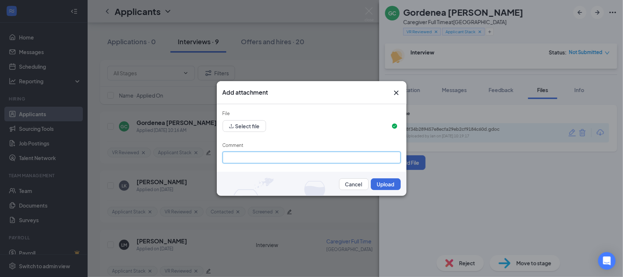
click at [238, 154] on div "Comment" at bounding box center [312, 153] width 178 height 22
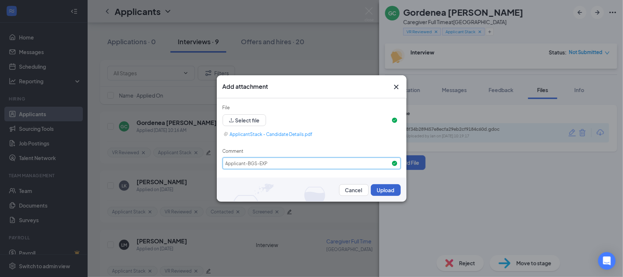
type input "Applicant-BGS-EXP"
click at [384, 192] on button "Upload" at bounding box center [386, 190] width 30 height 12
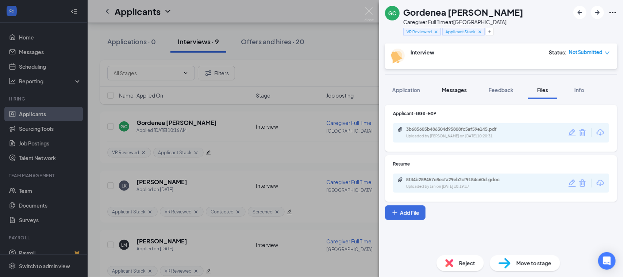
click at [459, 86] on div "Messages" at bounding box center [454, 89] width 25 height 7
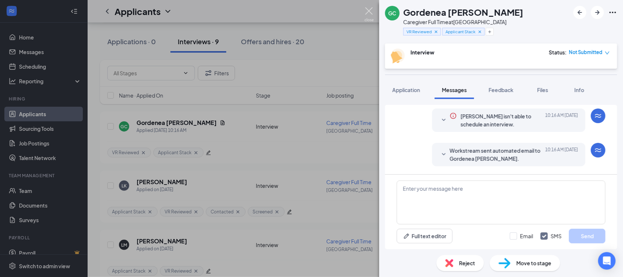
click at [369, 13] on img at bounding box center [368, 14] width 9 height 14
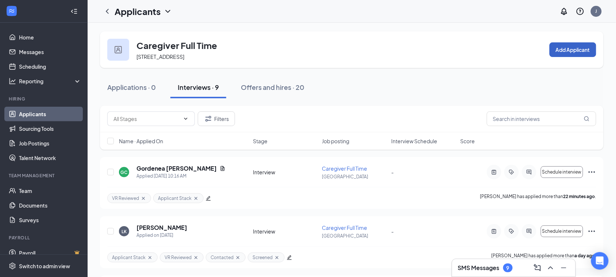
click at [576, 49] on button "Add Applicant" at bounding box center [572, 49] width 47 height 15
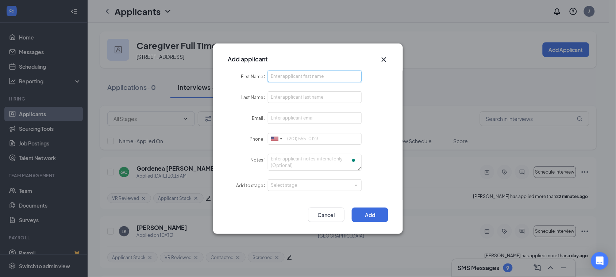
click at [275, 72] on input "First Name" at bounding box center [315, 76] width 94 height 12
type input "Lili"
click at [280, 97] on input "Last Name" at bounding box center [315, 97] width 94 height 12
type input "Booth"
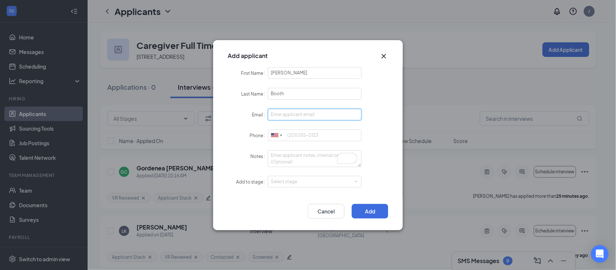
paste input "lbooth1@gmail.com"
click at [275, 111] on input "[EMAIL_ADDRESS][DOMAIN_NAME]" at bounding box center [315, 115] width 94 height 12
type input "[EMAIL_ADDRESS][DOMAIN_NAME]"
paste input "4322697004"
click at [292, 135] on input "4322697004" at bounding box center [315, 136] width 94 height 12
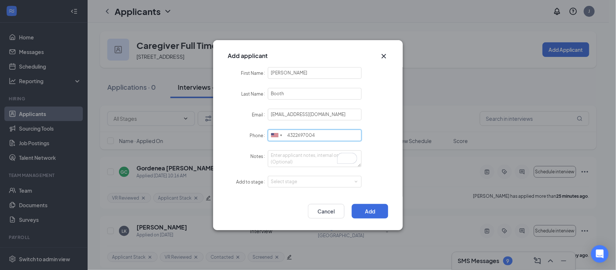
type input "4322697004"
click at [301, 155] on textarea "Notes" at bounding box center [315, 158] width 94 height 17
click at [279, 183] on div "Select stage" at bounding box center [313, 181] width 85 height 7
type textarea "manually added from applicant stack"
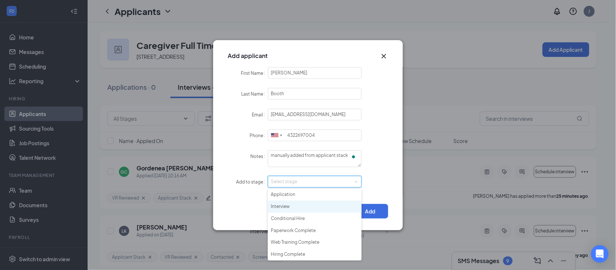
click at [296, 205] on li "Interview" at bounding box center [315, 207] width 94 height 12
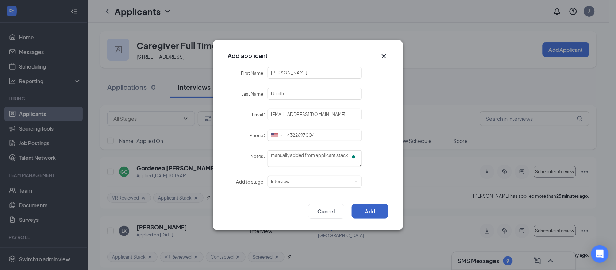
click at [374, 214] on button "Add" at bounding box center [370, 211] width 36 height 15
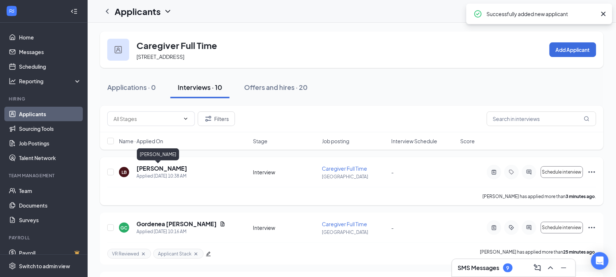
click at [154, 168] on h5 "[PERSON_NAME]" at bounding box center [161, 168] width 51 height 8
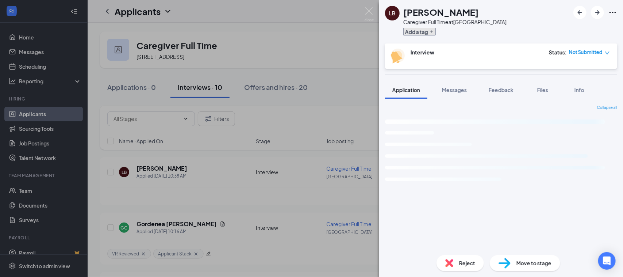
click at [431, 34] on button "Add a tag" at bounding box center [419, 32] width 32 height 8
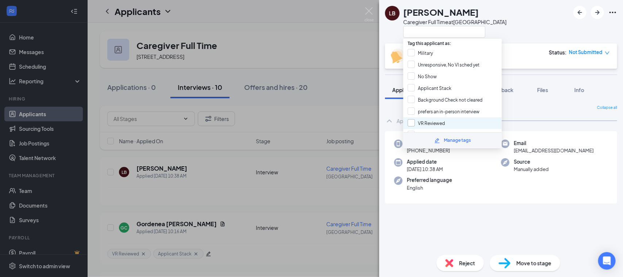
click at [437, 119] on input "VR Reviewed" at bounding box center [426, 123] width 37 height 8
checkbox input "true"
click at [421, 90] on div "Applicant Stack" at bounding box center [452, 88] width 99 height 12
checkbox input "true"
click at [521, 15] on div "LB Lili Booth Caregiver Full Time at Spring Hill" at bounding box center [501, 21] width 244 height 43
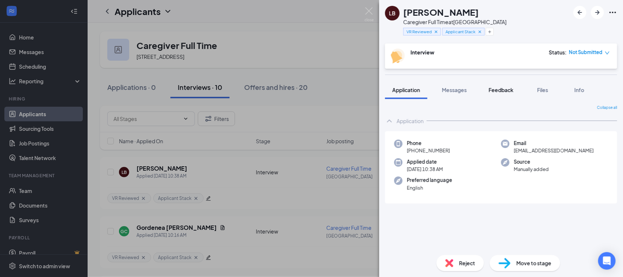
click at [505, 92] on span "Feedback" at bounding box center [501, 89] width 25 height 7
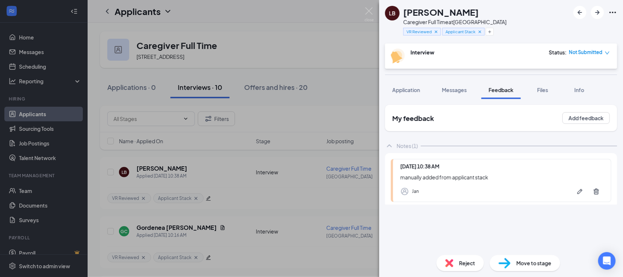
click at [546, 92] on span "Files" at bounding box center [542, 89] width 11 height 7
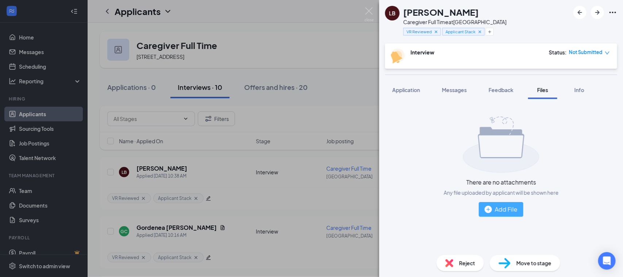
click at [497, 212] on div "Add File" at bounding box center [501, 208] width 33 height 9
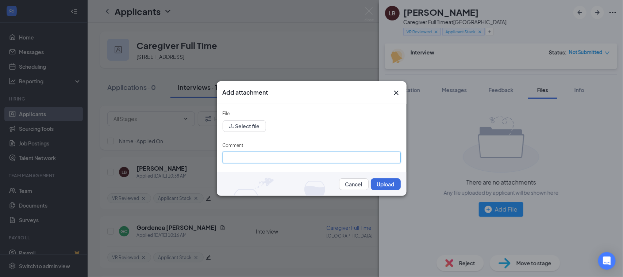
click at [238, 159] on input "Comment" at bounding box center [312, 157] width 178 height 12
type input "Resume"
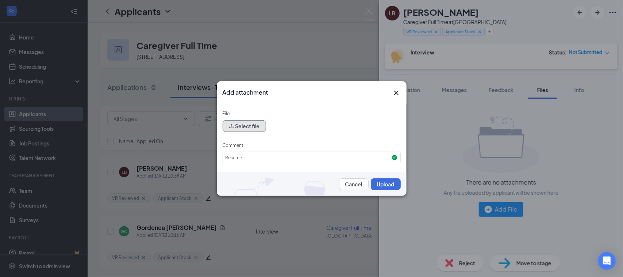
click at [246, 130] on button "Select file" at bounding box center [244, 126] width 43 height 12
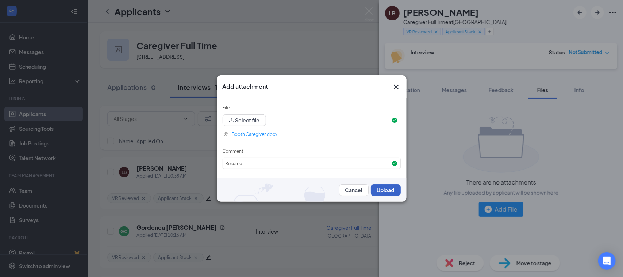
click at [385, 192] on button "Upload" at bounding box center [386, 190] width 30 height 12
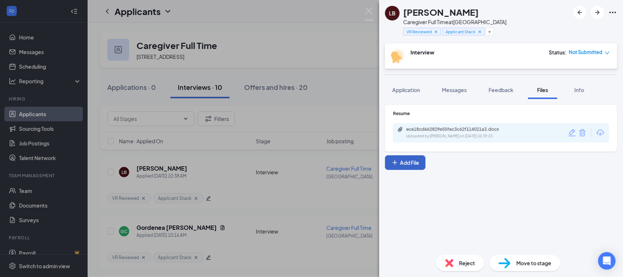
click at [414, 161] on button "Add File" at bounding box center [405, 162] width 40 height 15
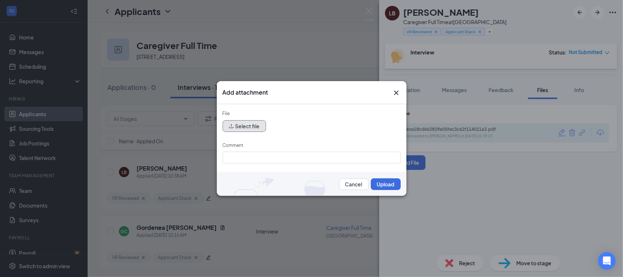
click at [246, 126] on button "Select file" at bounding box center [244, 126] width 43 height 12
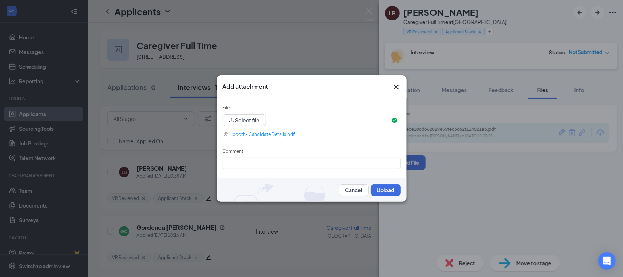
click at [255, 156] on div "Comment" at bounding box center [312, 152] width 178 height 10
click at [242, 165] on input "Comment" at bounding box center [312, 163] width 178 height 12
type input "Appicant-BGS-EXP"
click at [381, 190] on button "Upload" at bounding box center [386, 190] width 30 height 12
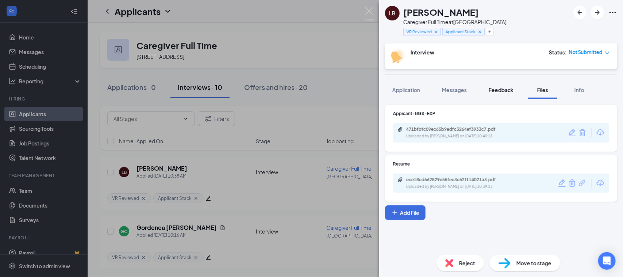
click at [500, 88] on span "Feedback" at bounding box center [501, 89] width 25 height 7
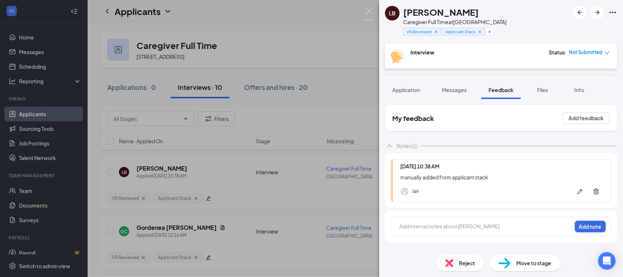
click at [409, 228] on div at bounding box center [486, 226] width 172 height 8
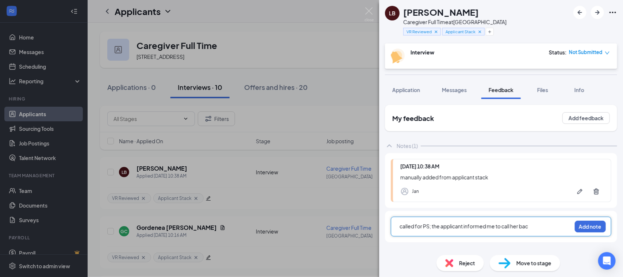
click at [528, 225] on span "called for PS; the applicant informed me to call her bac" at bounding box center [464, 226] width 128 height 7
click at [583, 224] on button "Add note" at bounding box center [590, 226] width 31 height 12
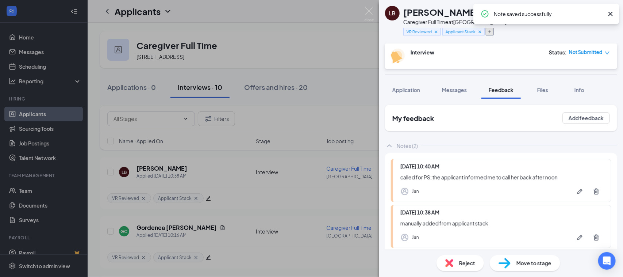
click at [488, 30] on icon "Plus" at bounding box center [489, 32] width 4 height 4
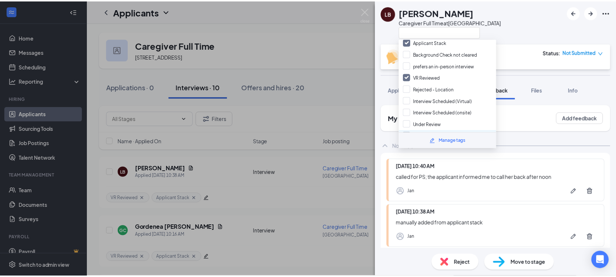
scroll to position [91, 0]
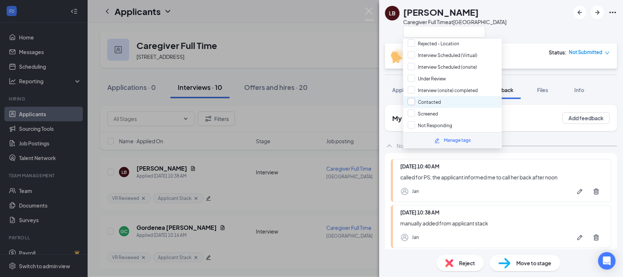
click at [424, 98] on input "Contacted" at bounding box center [424, 102] width 33 height 8
checkbox input "true"
click at [473, 11] on div "[PERSON_NAME]" at bounding box center [454, 12] width 103 height 12
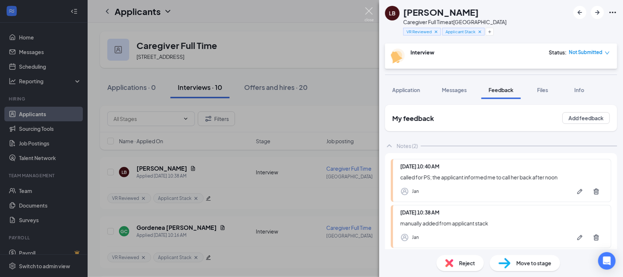
click at [370, 11] on img at bounding box center [368, 14] width 9 height 14
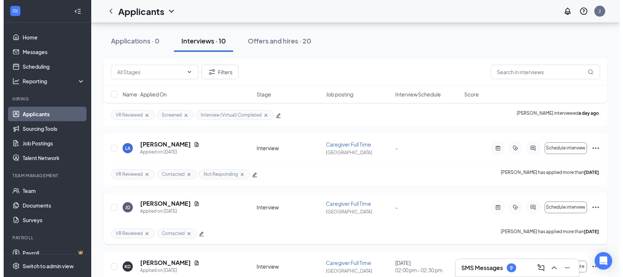
scroll to position [365, 0]
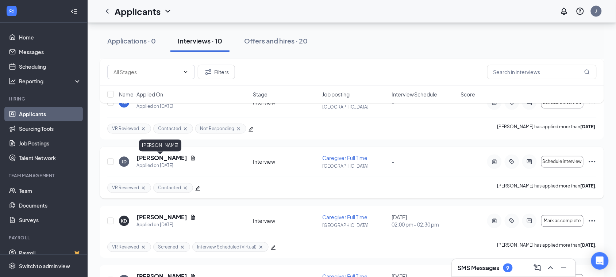
click at [155, 159] on h5 "[PERSON_NAME]" at bounding box center [161, 158] width 51 height 8
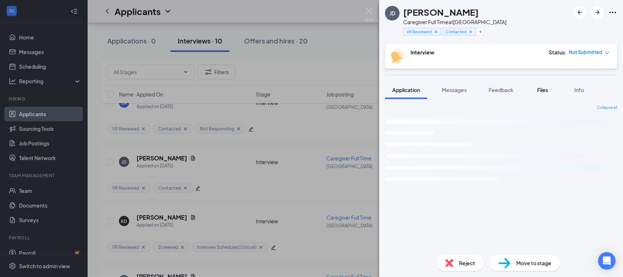
click at [543, 87] on span "Files" at bounding box center [542, 89] width 11 height 7
click at [500, 88] on span "Feedback" at bounding box center [501, 89] width 25 height 7
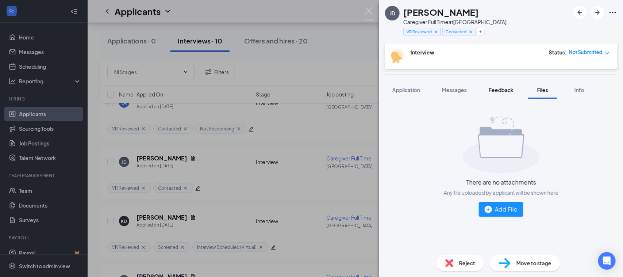
click at [500, 88] on span "Feedback" at bounding box center [501, 89] width 25 height 7
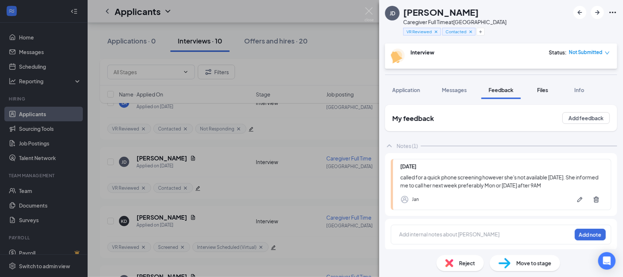
click at [545, 89] on span "Files" at bounding box center [542, 89] width 11 height 7
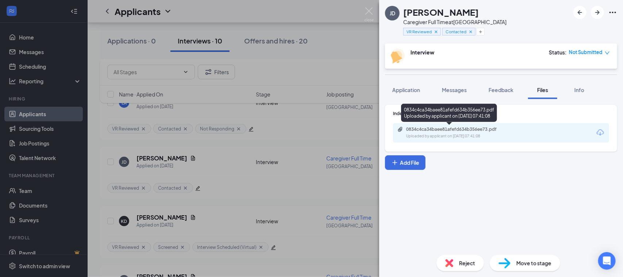
click at [457, 137] on div "Uploaded by applicant on Sep 10, 2025 at 07:41:08" at bounding box center [460, 136] width 109 height 6
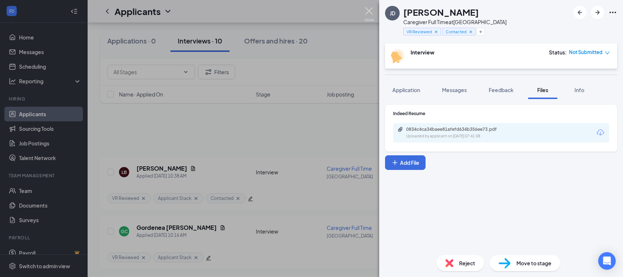
click at [371, 12] on img at bounding box center [368, 14] width 9 height 14
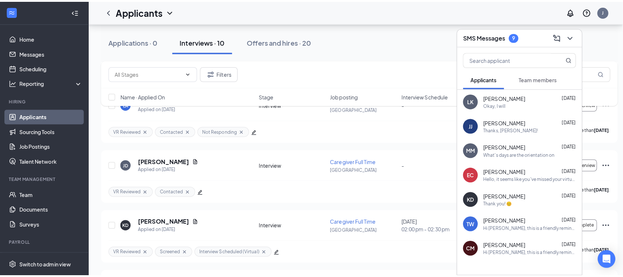
scroll to position [365, 0]
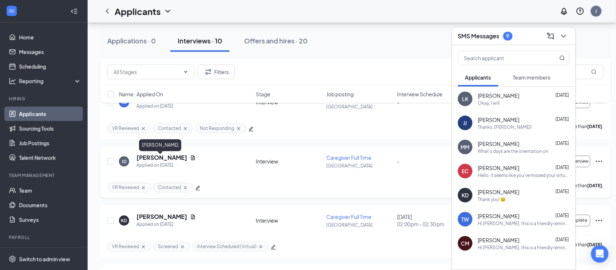
click at [161, 161] on h5 "Jessica Duncan" at bounding box center [161, 158] width 51 height 8
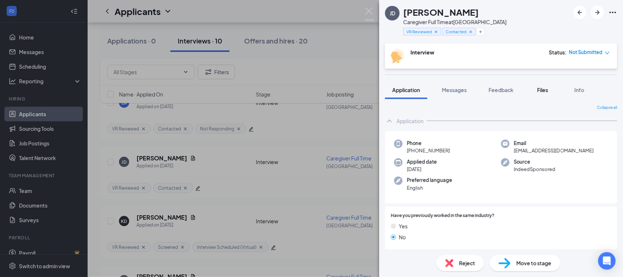
click at [542, 91] on span "Files" at bounding box center [542, 89] width 11 height 7
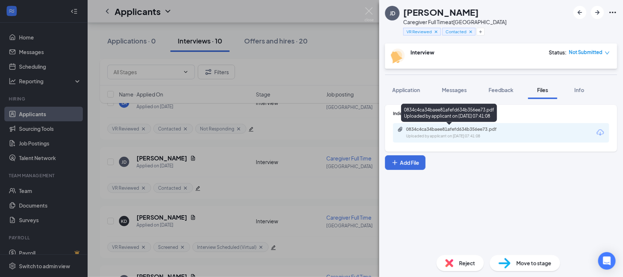
click at [458, 137] on div "Uploaded by applicant on Sep 10, 2025 at 07:41:08" at bounding box center [460, 136] width 109 height 6
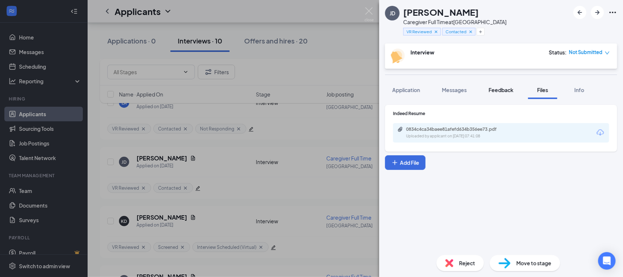
click at [505, 87] on span "Feedback" at bounding box center [501, 89] width 25 height 7
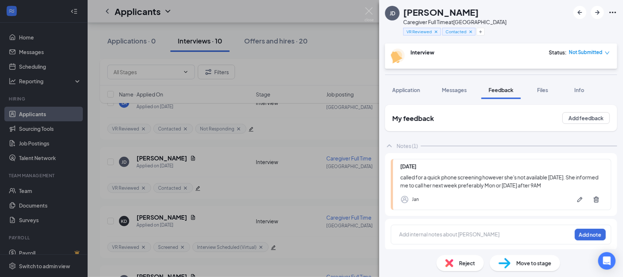
click at [410, 238] on div at bounding box center [486, 234] width 172 height 9
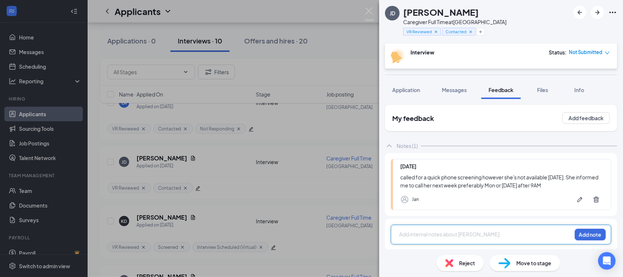
click at [409, 231] on div at bounding box center [486, 234] width 172 height 8
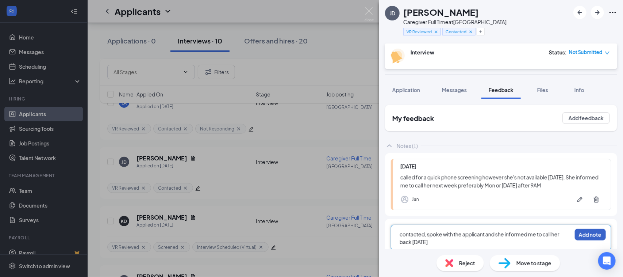
click at [588, 238] on button "Add note" at bounding box center [590, 234] width 31 height 12
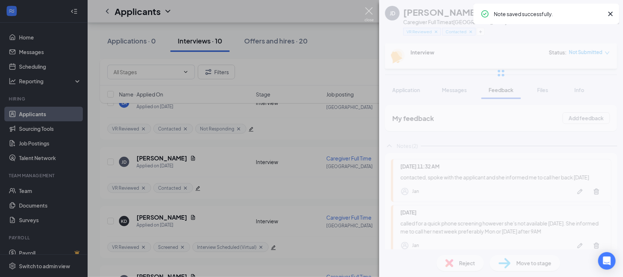
click at [371, 9] on img at bounding box center [368, 14] width 9 height 14
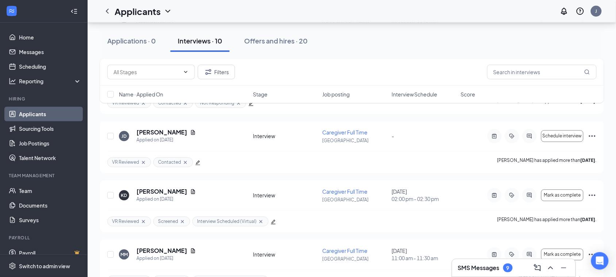
scroll to position [384, 0]
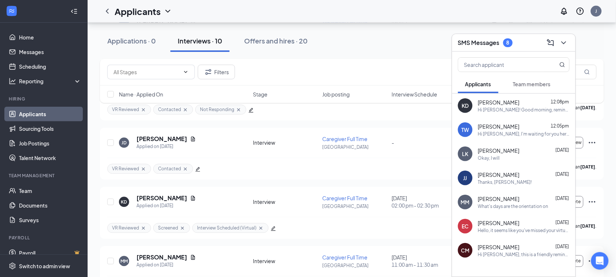
click at [495, 101] on span "[PERSON_NAME]" at bounding box center [499, 102] width 42 height 7
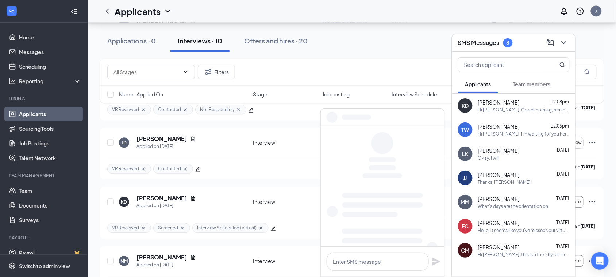
click at [501, 130] on div "Tricia Werstein 12:05pm Hi Tricia, I'm waiting for you here on Zoom for today's…" at bounding box center [524, 130] width 92 height 14
click at [527, 135] on div "Hi [PERSON_NAME], I'm waiting for you here on Zoom for [DATE] virtual interview." at bounding box center [524, 134] width 92 height 6
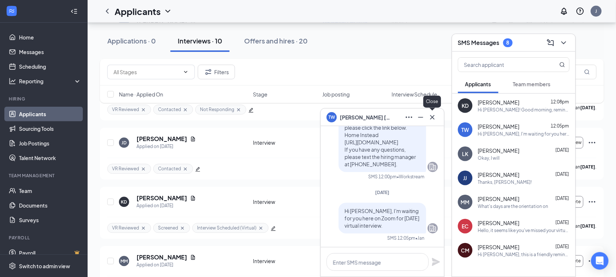
click at [436, 119] on icon "Cross" at bounding box center [432, 117] width 9 height 9
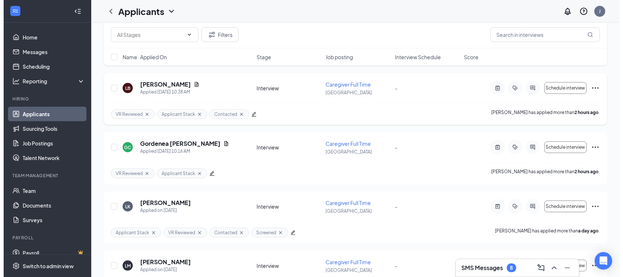
scroll to position [91, 0]
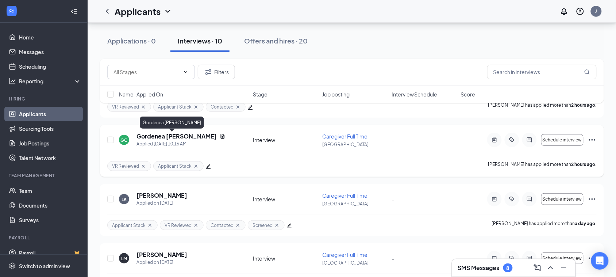
click at [168, 136] on h5 "Gordenea Collins" at bounding box center [176, 136] width 80 height 8
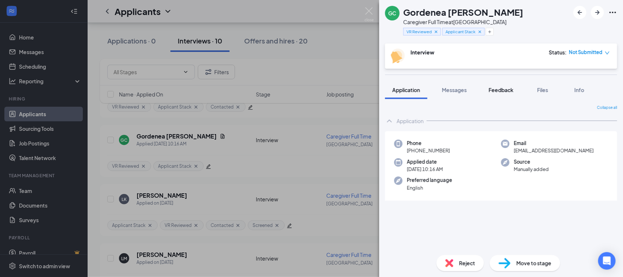
click at [502, 88] on span "Feedback" at bounding box center [501, 89] width 25 height 7
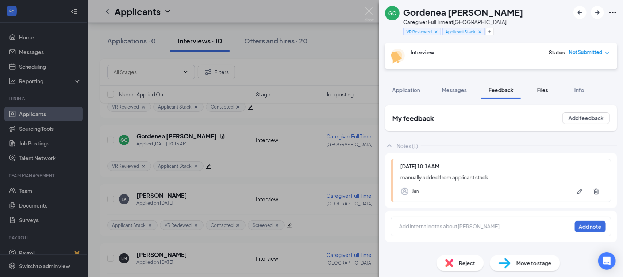
click at [546, 91] on span "Files" at bounding box center [542, 89] width 11 height 7
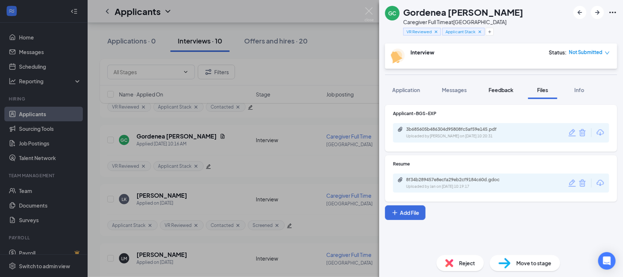
click at [504, 92] on span "Feedback" at bounding box center [501, 89] width 25 height 7
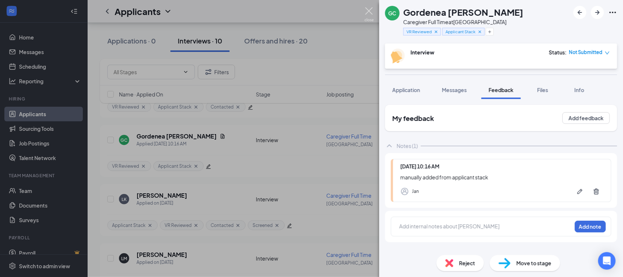
click at [369, 13] on img at bounding box center [368, 14] width 9 height 14
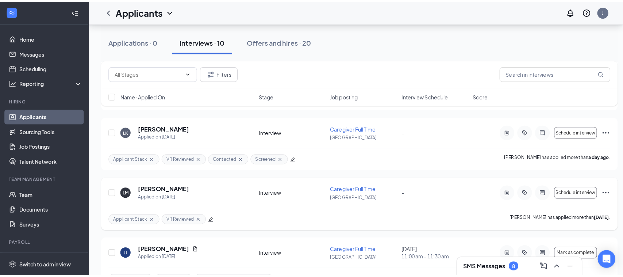
scroll to position [182, 0]
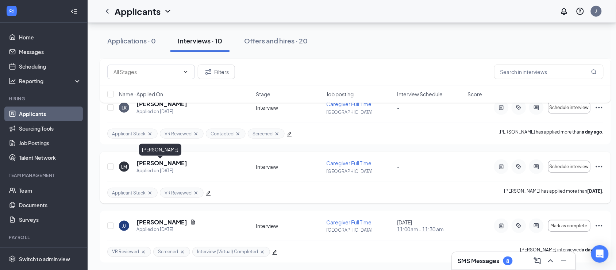
click at [168, 163] on h5 "Lashelle Moore" at bounding box center [161, 163] width 51 height 8
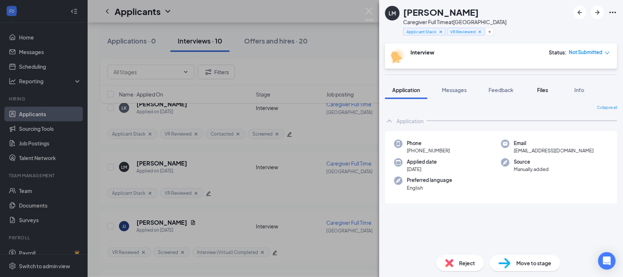
click at [542, 91] on span "Files" at bounding box center [542, 89] width 11 height 7
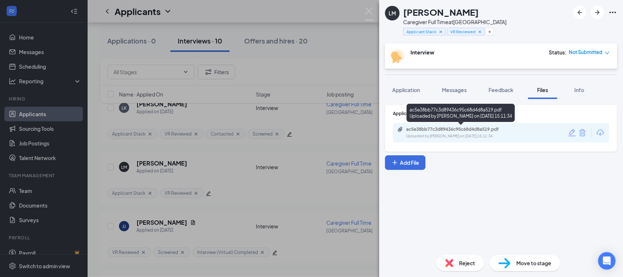
click at [447, 128] on div "ac5e38bb77c3d89436c95c68d4d8a519.pdf" at bounding box center [457, 129] width 102 height 6
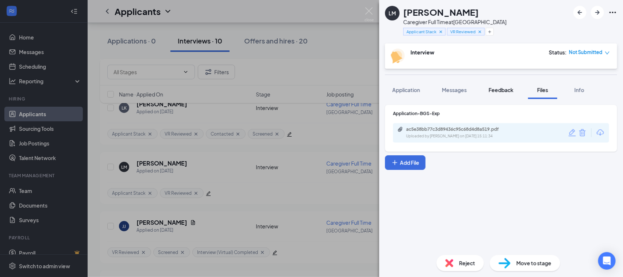
click at [511, 89] on span "Feedback" at bounding box center [501, 89] width 25 height 7
click at [504, 86] on span "Feedback" at bounding box center [501, 89] width 25 height 7
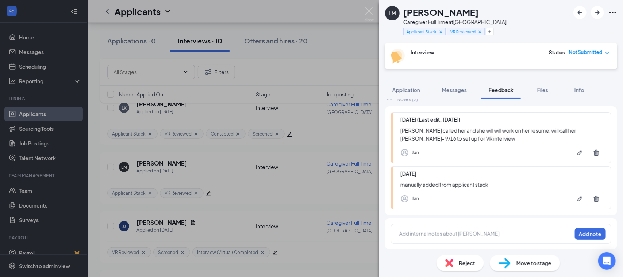
scroll to position [47, 0]
click at [406, 230] on div at bounding box center [486, 233] width 172 height 8
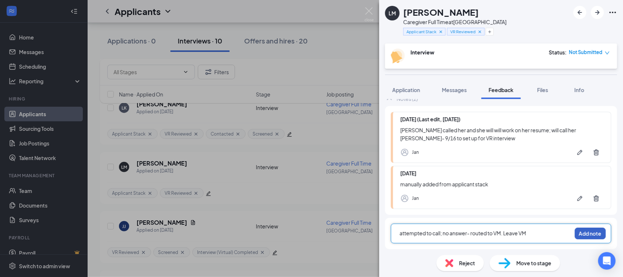
click at [581, 239] on div "attempted to call; no answer- routed to VM. Leave VM Add note" at bounding box center [501, 233] width 220 height 20
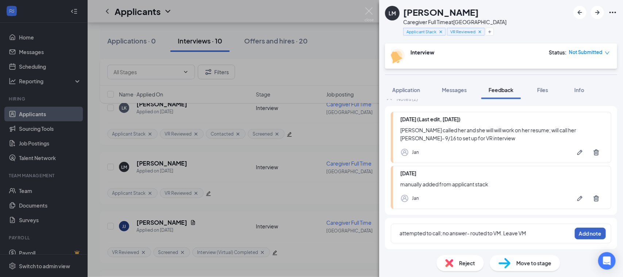
click at [576, 236] on button "Add note" at bounding box center [590, 233] width 31 height 12
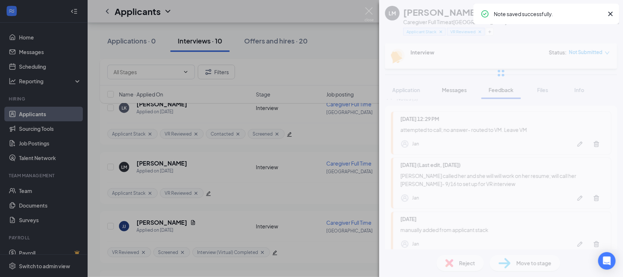
click at [448, 86] on div at bounding box center [501, 73] width 244 height 146
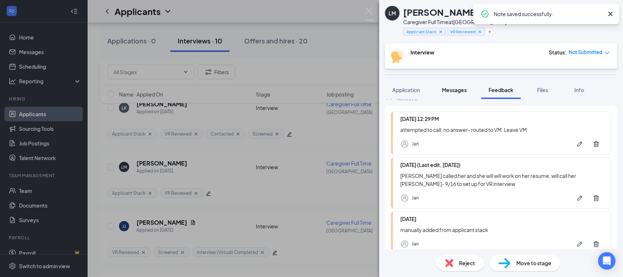
click at [448, 86] on span "Messages" at bounding box center [454, 89] width 25 height 7
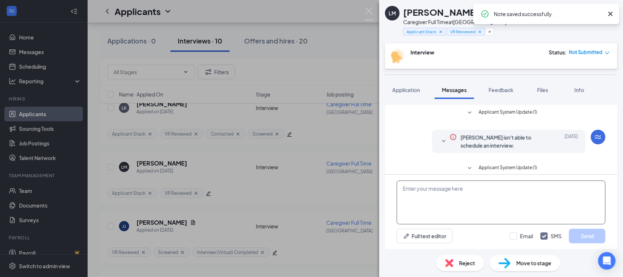
click at [430, 205] on textarea at bounding box center [501, 202] width 209 height 44
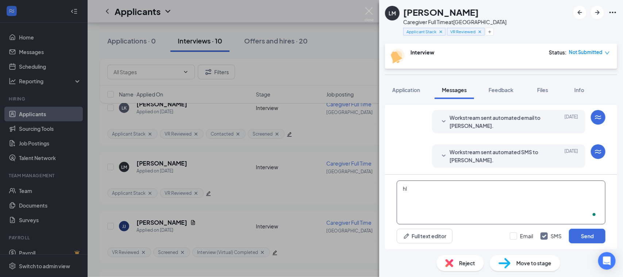
type textarea "h"
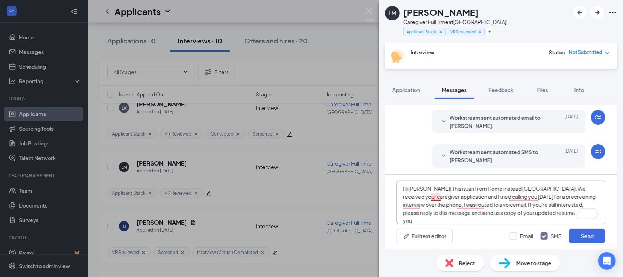
click at [435, 196] on textarea "Hi Lashelle! This is Jan from Home Instead Spring Hill. We received your caregi…" at bounding box center [501, 202] width 209 height 44
click at [517, 197] on textarea "Hi Lashelle! This is Jan from Home Instead Spring Hill. We received your caregi…" at bounding box center [501, 202] width 209 height 44
click at [524, 197] on textarea "Hi Lashelle! This is Jan from Home Instead Spring Hill. We received your caregi…" at bounding box center [501, 202] width 209 height 44
click at [522, 197] on textarea "Hi Lashelle! This is Jan from Home Instead Spring Hill. We received your caregi…" at bounding box center [501, 202] width 209 height 44
click at [517, 196] on textarea "Hi Lashelle! This is Jan from Home Instead Spring Hill. We received your caregi…" at bounding box center [501, 202] width 209 height 44
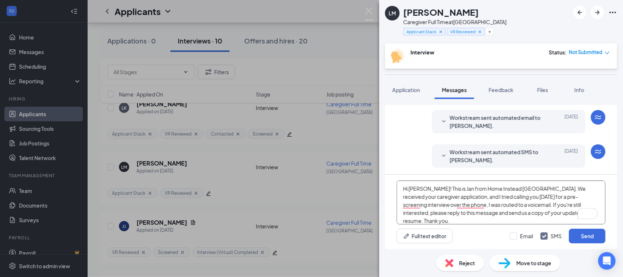
click at [526, 207] on textarea "Hi Lashelle! This is Jan from Home Instead Spring Hill. We received your caregi…" at bounding box center [501, 202] width 209 height 44
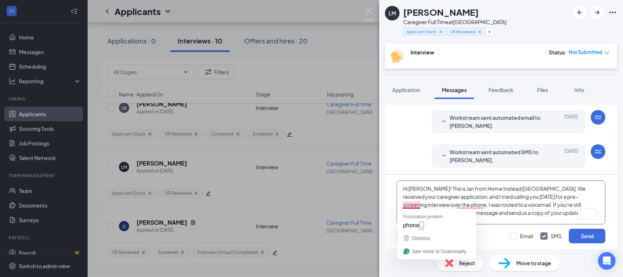
click at [410, 205] on textarea "Hi Lashelle! This is Jan from Home Instead Spring Hill. We received your caregi…" at bounding box center [501, 202] width 209 height 44
click at [413, 207] on textarea "Hi Lashelle! This is Jan from Home Instead Spring Hill. We received your caregi…" at bounding box center [501, 202] width 209 height 44
type textarea "Hi Lashelle! This is Jan from Home Instead Spring Hill. We received your caregi…"
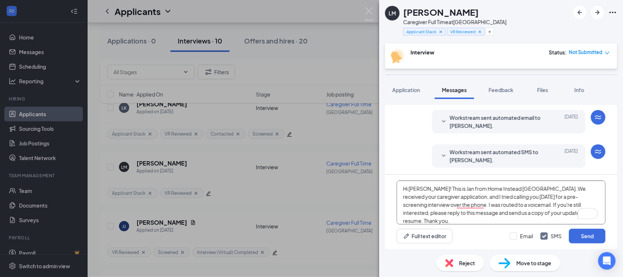
click at [467, 205] on textarea "Hi Lashelle! This is Jan from Home Instead Spring Hill. We received your caregi…" at bounding box center [501, 202] width 209 height 44
click at [470, 205] on textarea "Hi Lashelle! This is Jan from Home Instead Spring Hill. We received your caregi…" at bounding box center [501, 202] width 209 height 44
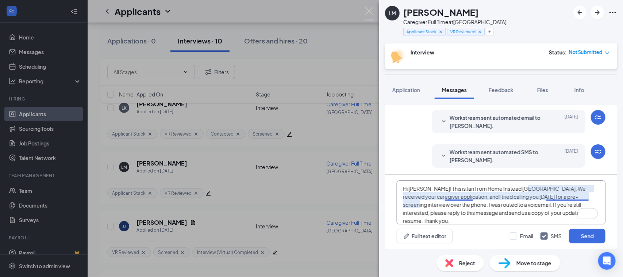
click at [460, 198] on textarea "Hi Lashelle! This is Jan from Home Instead Spring Hill. We received your caregi…" at bounding box center [501, 202] width 209 height 44
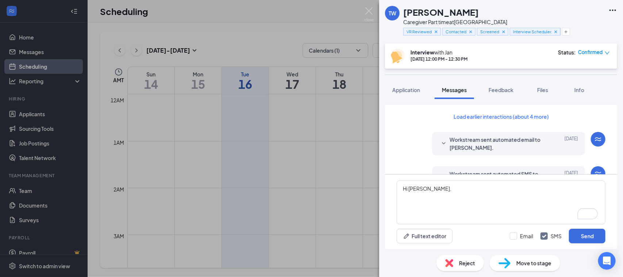
scroll to position [668, 0]
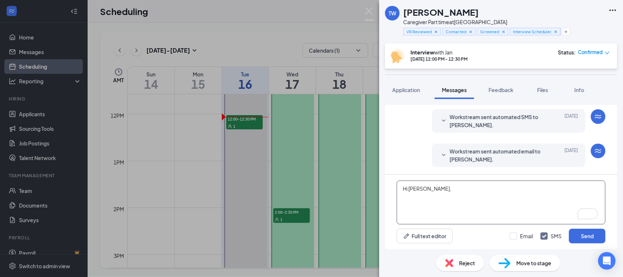
click at [477, 193] on textarea "Hi [PERSON_NAME]," at bounding box center [501, 202] width 209 height 44
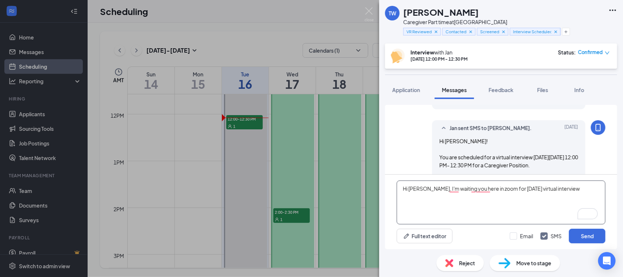
scroll to position [485, 0]
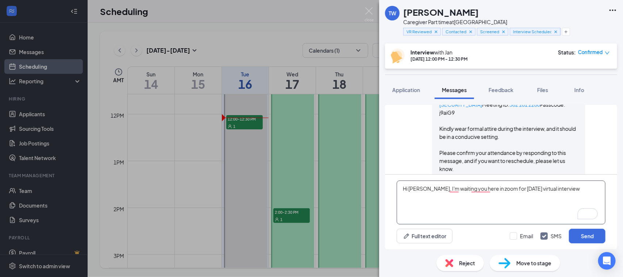
click at [482, 189] on textarea "Hi [PERSON_NAME], I'm waiting you here in zoom for [DATE] virtual interview" at bounding box center [501, 202] width 209 height 44
click at [452, 187] on textarea "Hi [PERSON_NAME], I'm waiting you here in [GEOGRAPHIC_DATA] for [DATE] virtual …" at bounding box center [501, 202] width 209 height 44
click at [482, 186] on textarea "Hi [PERSON_NAME], I'm waiting for you here in [GEOGRAPHIC_DATA] for [DATE] virt…" at bounding box center [501, 202] width 209 height 44
click at [572, 182] on textarea "Hi [PERSON_NAME], I'm waiting for you here on Zoom for [DATE] virtual interview" at bounding box center [501, 202] width 209 height 44
type textarea "Hi [PERSON_NAME], I'm waiting for you here on Zoom for [DATE] virtual interview."
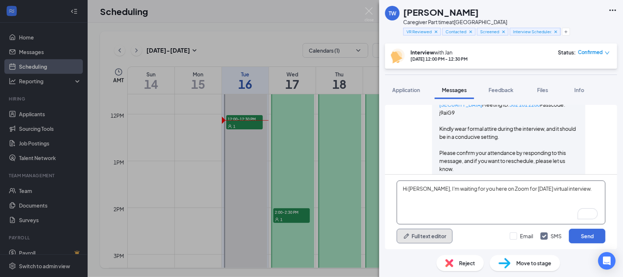
click at [530, 218] on div "Hi [PERSON_NAME], I'm waiting for you here on Zoom for [DATE] virtual interview…" at bounding box center [501, 211] width 232 height 74
click at [579, 236] on button "Send" at bounding box center [587, 235] width 36 height 15
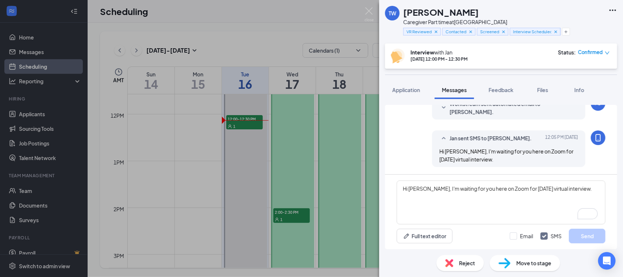
scroll to position [715, 0]
click at [367, 13] on img at bounding box center [368, 14] width 9 height 14
drag, startPoint x: 367, startPoint y: 13, endPoint x: 374, endPoint y: 3, distance: 12.6
click at [375, 10] on div "TW [PERSON_NAME] Caregiver Part time at [GEOGRAPHIC_DATA][PERSON_NAME] Reviewed…" at bounding box center [311, 138] width 623 height 277
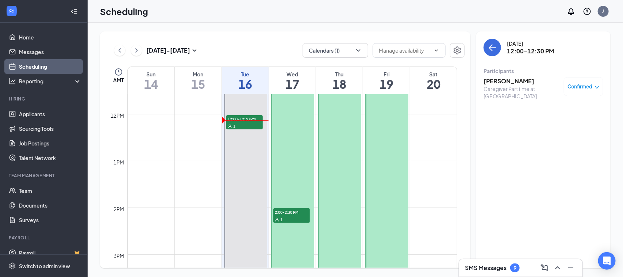
click at [484, 271] on h3 "SMS Messages" at bounding box center [486, 267] width 42 height 8
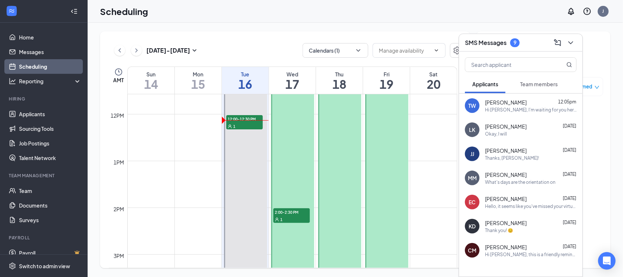
click at [520, 107] on div "Hi [PERSON_NAME], I'm waiting for you here on Zoom for [DATE] virtual interview." at bounding box center [531, 110] width 92 height 6
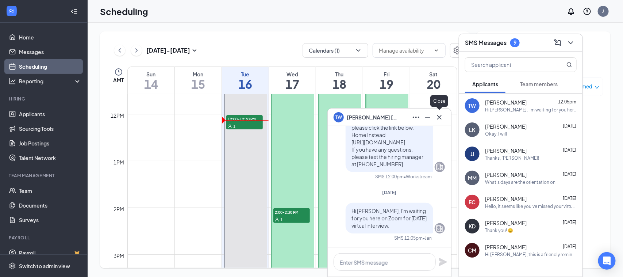
click at [440, 119] on icon "Cross" at bounding box center [439, 117] width 9 height 9
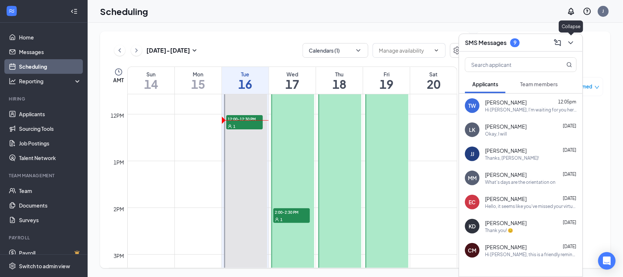
click at [575, 45] on icon "ChevronDown" at bounding box center [570, 42] width 9 height 9
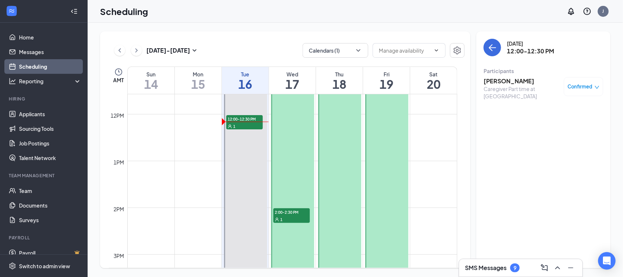
click at [479, 269] on h3 "SMS Messages" at bounding box center [486, 267] width 42 height 8
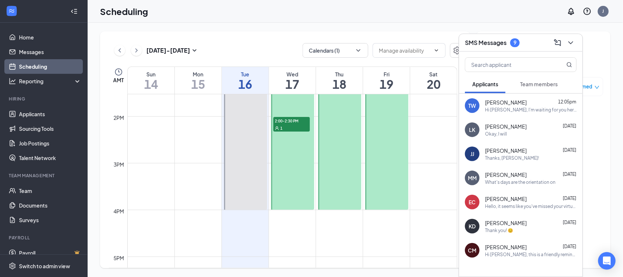
scroll to position [495, 0]
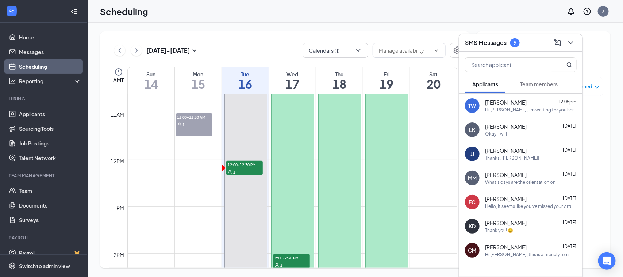
click at [501, 223] on span "[PERSON_NAME]" at bounding box center [506, 222] width 42 height 7
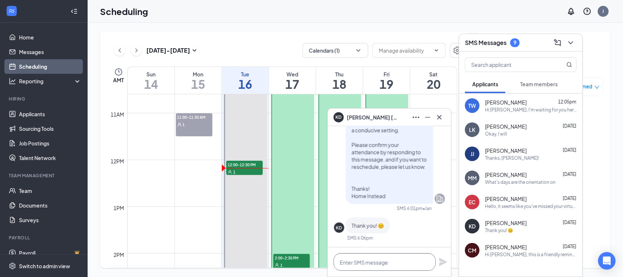
click at [373, 263] on textarea at bounding box center [384, 262] width 102 height 18
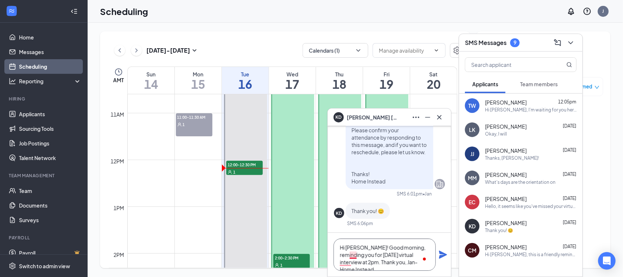
click at [352, 256] on textarea "Hi [PERSON_NAME]! Good morning, reminding you for [DATE] virtual interview at 2…" at bounding box center [384, 254] width 102 height 32
click at [344, 262] on textarea "Hi [PERSON_NAME]! Good morning, reminding you of [DATE] virtual interview at 2p…" at bounding box center [384, 254] width 102 height 32
type textarea "Hi [PERSON_NAME]! Good morning, reminding you of [DATE] virtual interview at 2 …"
click at [442, 255] on icon "Plane" at bounding box center [443, 254] width 8 height 8
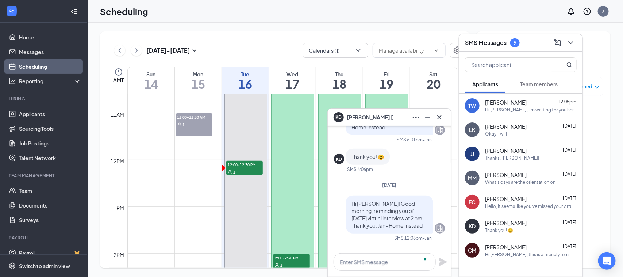
scroll to position [0, 0]
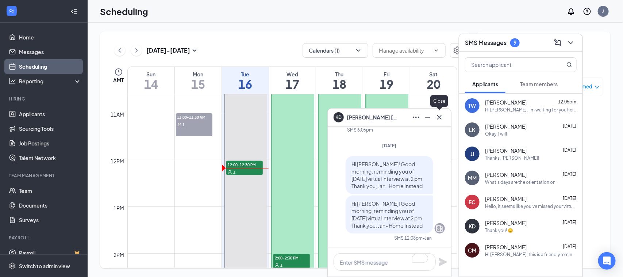
click at [442, 117] on icon "Cross" at bounding box center [439, 117] width 9 height 9
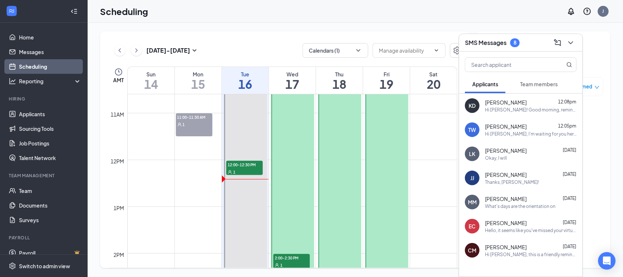
click at [567, 39] on icon "ChevronDown" at bounding box center [570, 42] width 9 height 9
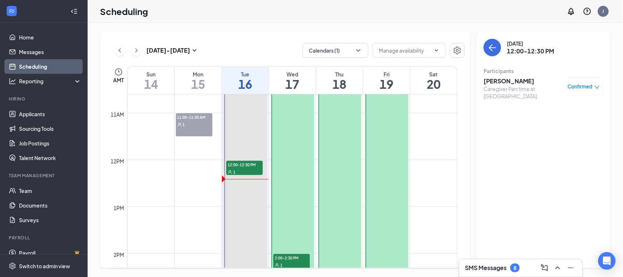
click at [501, 78] on h3 "[PERSON_NAME]" at bounding box center [521, 81] width 77 height 8
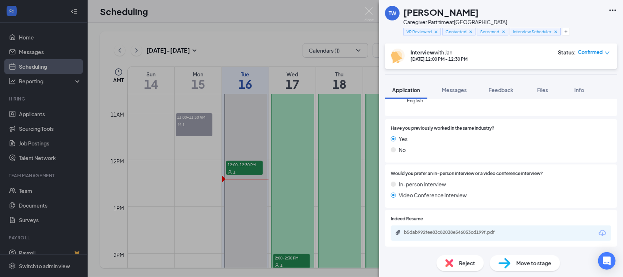
scroll to position [13, 0]
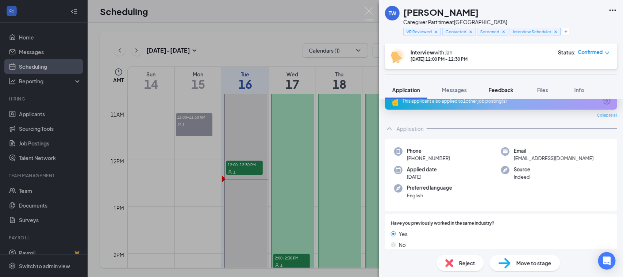
click at [506, 94] on button "Feedback" at bounding box center [500, 90] width 39 height 18
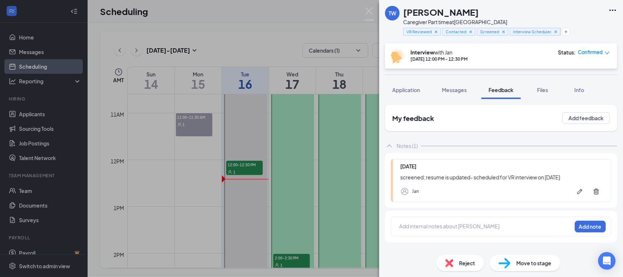
click at [436, 223] on div at bounding box center [486, 226] width 172 height 8
click at [588, 228] on button "Add note" at bounding box center [590, 226] width 31 height 12
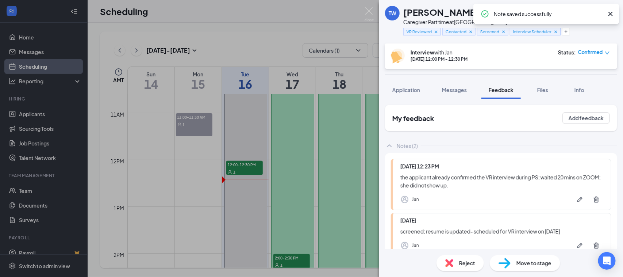
click at [410, 90] on span "Application" at bounding box center [406, 89] width 28 height 7
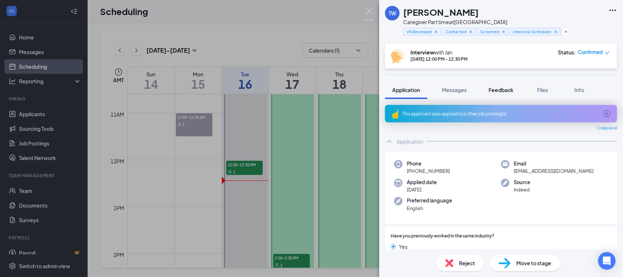
click at [506, 90] on span "Feedback" at bounding box center [501, 89] width 25 height 7
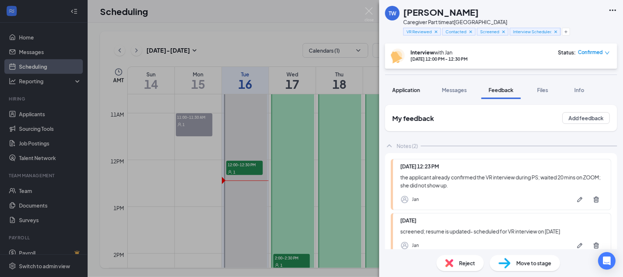
click at [399, 85] on button "Application" at bounding box center [406, 90] width 42 height 18
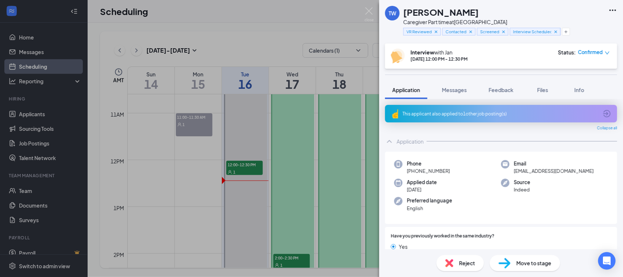
drag, startPoint x: 452, startPoint y: 170, endPoint x: 407, endPoint y: 170, distance: 44.5
click at [407, 170] on div "Phone [PHONE_NUMBER]" at bounding box center [447, 167] width 107 height 15
copy span "[PHONE_NUMBER]"
click at [499, 89] on span "Feedback" at bounding box center [501, 89] width 25 height 7
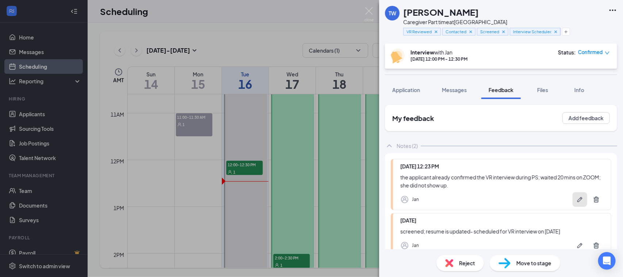
click at [576, 200] on icon "Pen" at bounding box center [579, 199] width 7 height 7
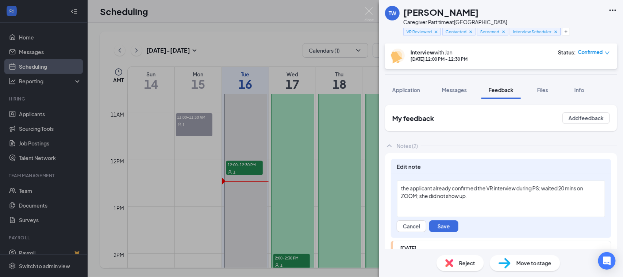
click at [477, 199] on div "the applicant already confirmed the VR interview during PS; waited 20 mins on Z…" at bounding box center [501, 191] width 200 height 15
click at [444, 222] on button "Save" at bounding box center [443, 226] width 29 height 12
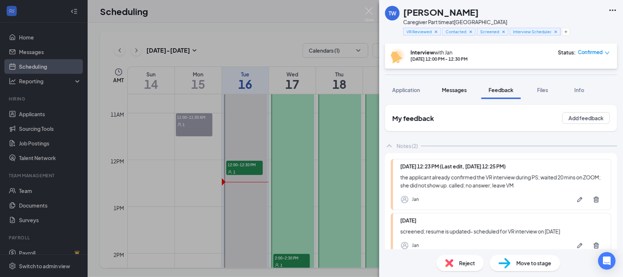
click at [456, 90] on span "Messages" at bounding box center [454, 89] width 25 height 7
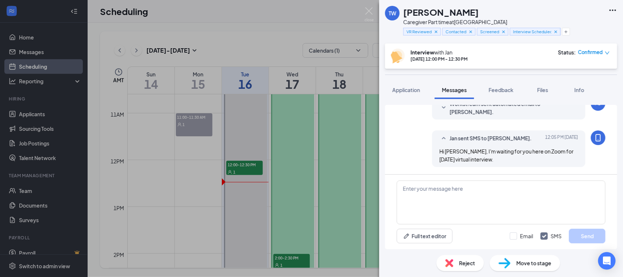
scroll to position [681, 0]
click at [421, 201] on textarea at bounding box center [501, 202] width 209 height 44
type textarea "p"
drag, startPoint x: 585, startPoint y: 234, endPoint x: 569, endPoint y: 187, distance: 49.6
click at [569, 187] on div "Please let me know if you want to reschedule, thank you Full text editor Email …" at bounding box center [501, 211] width 232 height 74
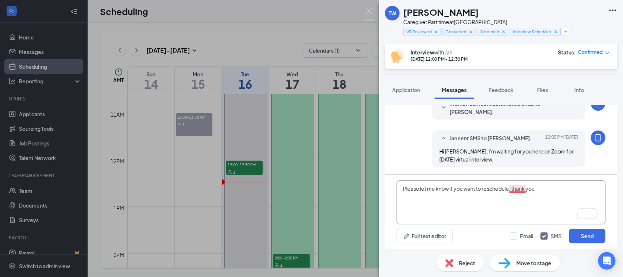
click at [516, 192] on textarea "Please let me know if you want to reschedule, thank you" at bounding box center [501, 202] width 209 height 44
click at [517, 190] on textarea "Please let me know if you want to reschedule, thank you" at bounding box center [501, 202] width 209 height 44
click at [558, 186] on textarea "Please let me know if you want to reschedule. Thank you" at bounding box center [501, 202] width 209 height 44
type textarea "Please let me know if you want to reschedule. Thank you. -"
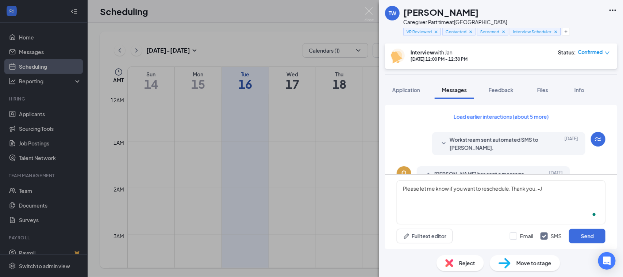
scroll to position [681, 0]
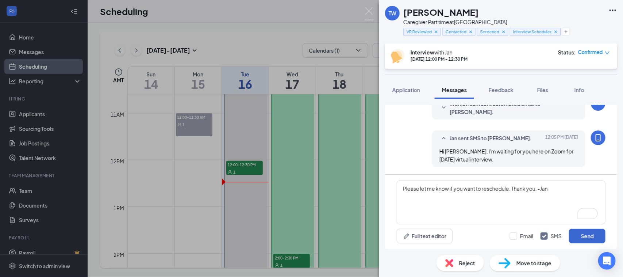
type textarea "Please let me know if you want to reschedule. Thank you. -Jan"
click at [583, 240] on button "Send" at bounding box center [587, 235] width 36 height 15
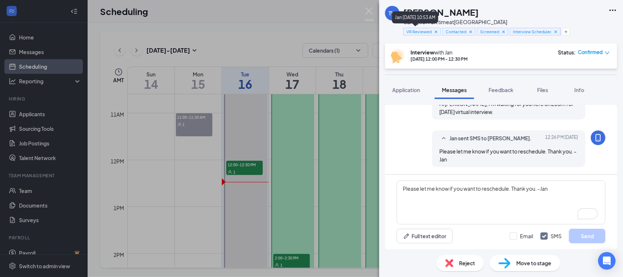
scroll to position [728, 0]
click at [371, 9] on img at bounding box center [368, 14] width 9 height 14
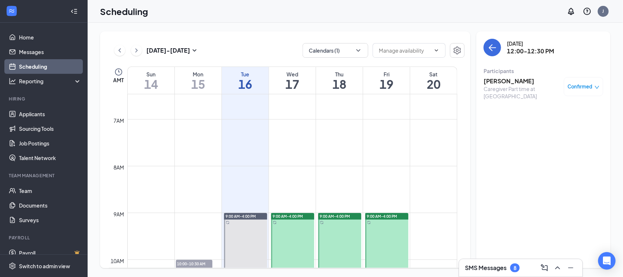
scroll to position [267, 0]
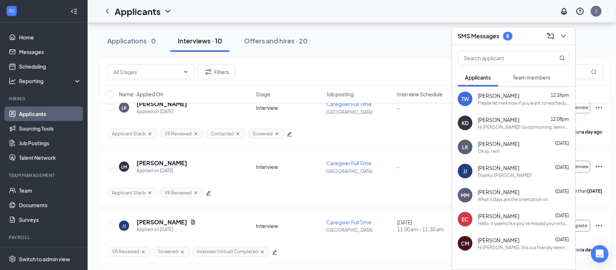
scroll to position [182, 0]
click at [509, 194] on span "[PERSON_NAME]" at bounding box center [499, 191] width 42 height 7
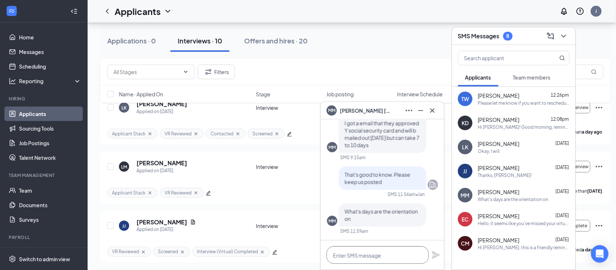
click at [340, 250] on textarea at bounding box center [378, 255] width 102 height 18
type textarea "U"
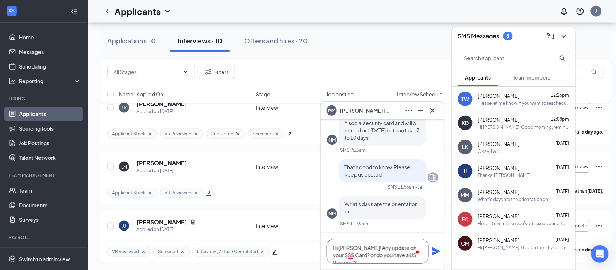
click at [350, 256] on textarea "Hi [PERSON_NAME]! Any update on your SSS Card? or do you have a US Passport?" at bounding box center [378, 251] width 102 height 25
type textarea "Hi [PERSON_NAME]! Any update on your SSS Card? Or do you have a US Passport?"
click at [438, 252] on icon "Plane" at bounding box center [436, 251] width 8 height 8
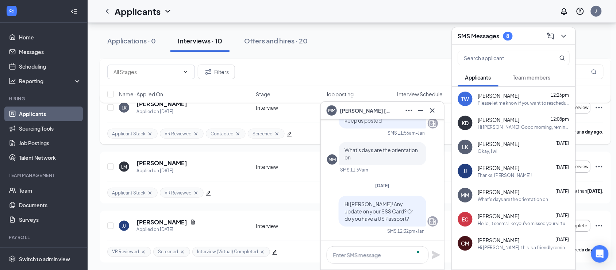
scroll to position [0, 0]
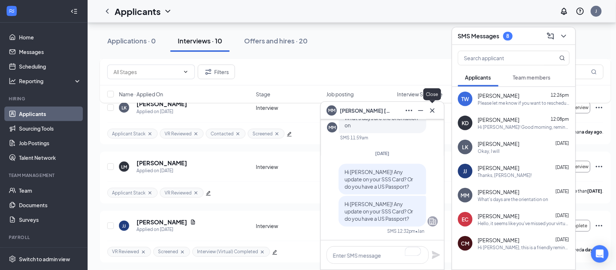
click at [437, 114] on div at bounding box center [433, 111] width 12 height 12
click at [433, 113] on icon "Cross" at bounding box center [432, 110] width 9 height 9
